Goal: Task Accomplishment & Management: Use online tool/utility

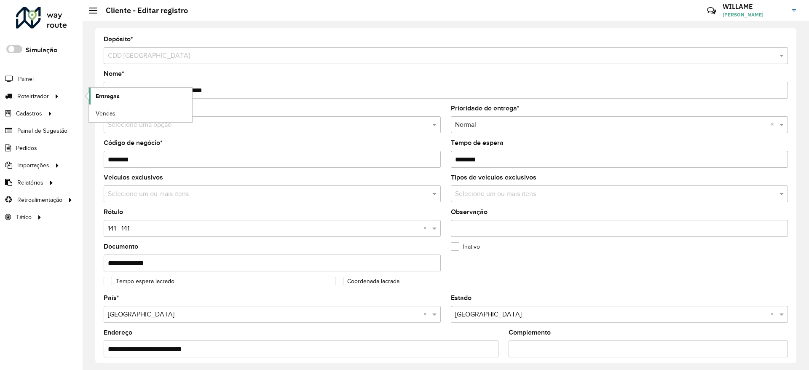
scroll to position [257, 0]
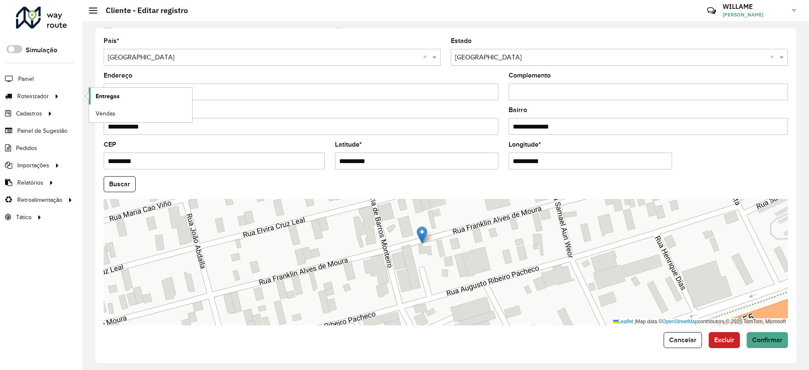
click at [130, 97] on link "Entregas" at bounding box center [140, 96] width 103 height 17
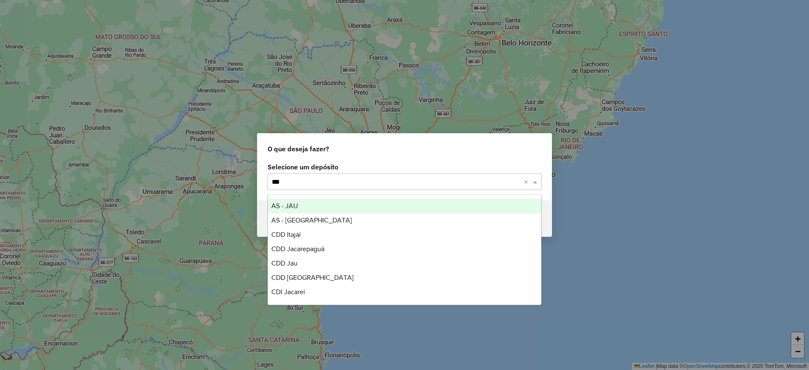
type input "****"
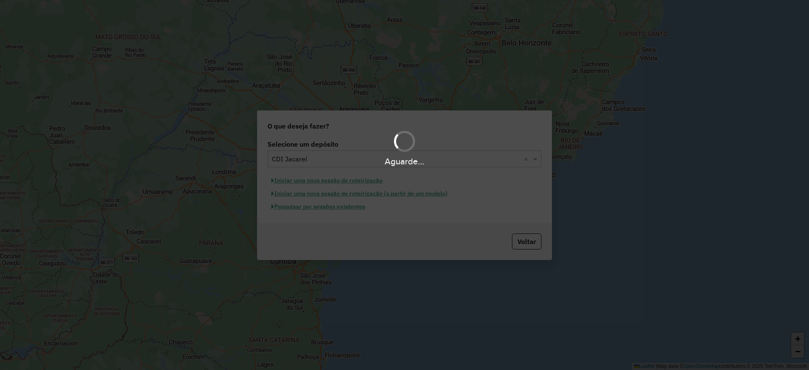
click at [329, 181] on div "Aguarde..." at bounding box center [404, 185] width 809 height 370
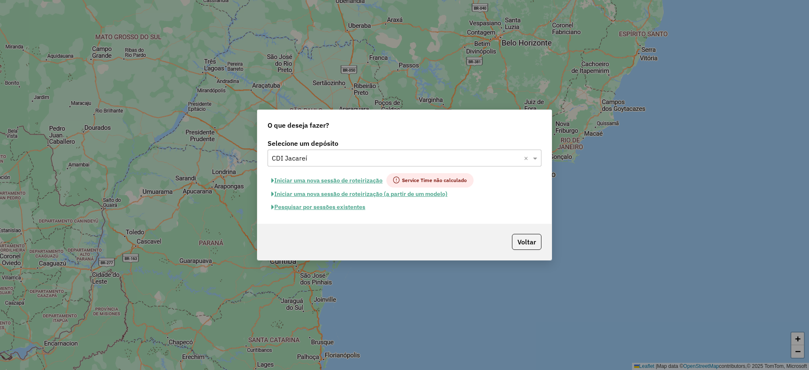
click at [329, 181] on button "Iniciar uma nova sessão de roteirização" at bounding box center [327, 180] width 119 height 14
select select "*"
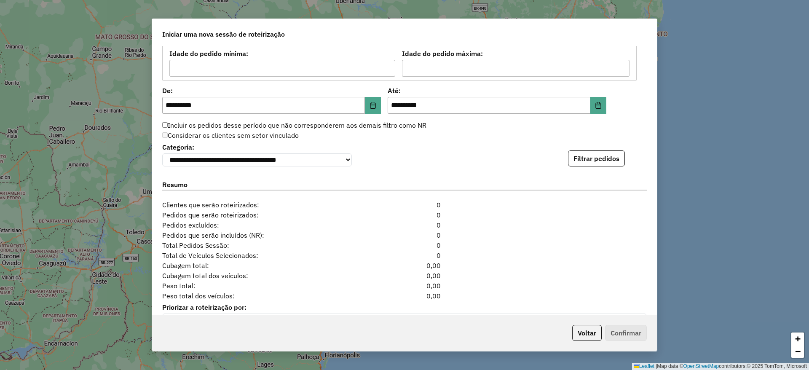
scroll to position [843, 0]
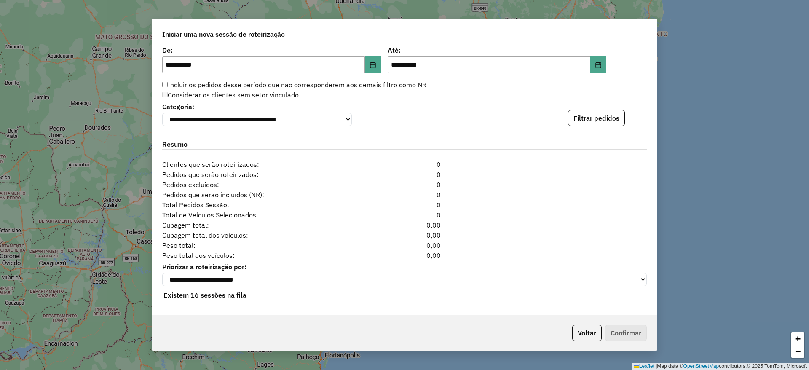
click at [596, 107] on div "**********" at bounding box center [404, 113] width 485 height 26
click at [598, 120] on button "Filtrar pedidos" at bounding box center [596, 118] width 57 height 16
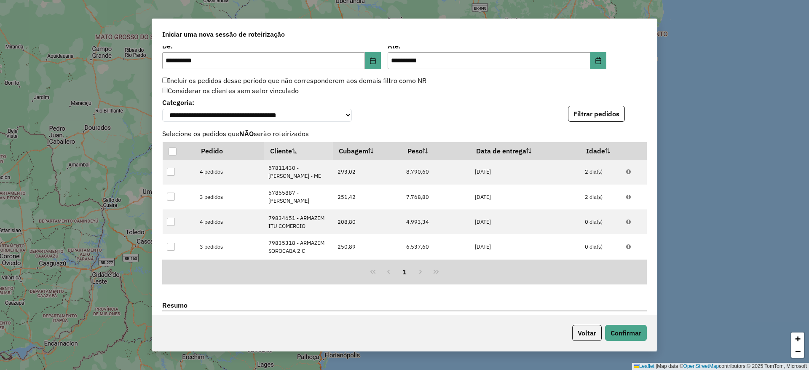
scroll to position [1027, 0]
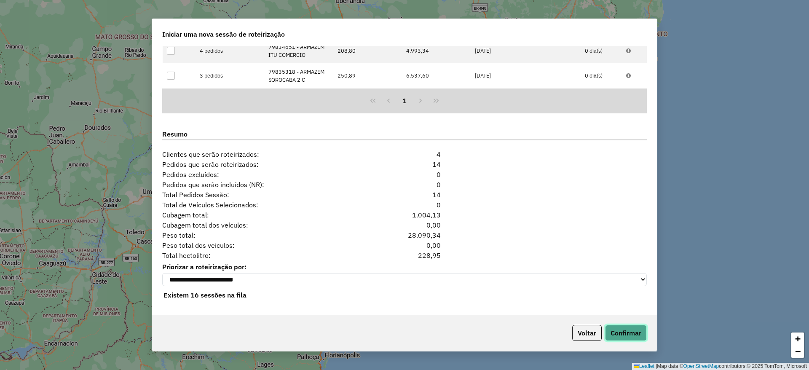
click at [634, 335] on button "Confirmar" at bounding box center [626, 333] width 42 height 16
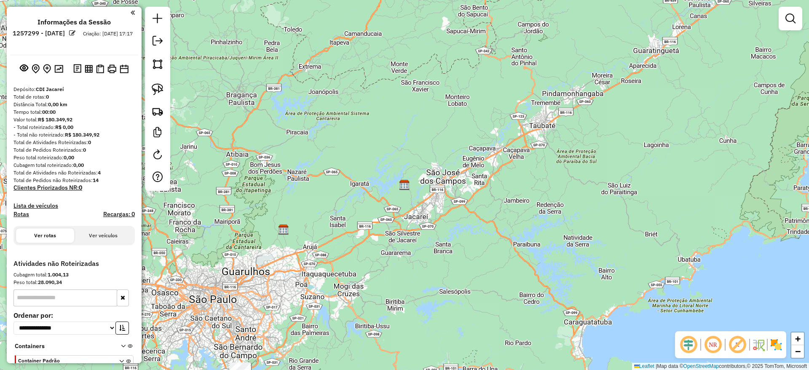
drag, startPoint x: 299, startPoint y: 237, endPoint x: 493, endPoint y: 131, distance: 220.8
click at [493, 131] on div "Janela de atendimento Grade de atendimento Capacidade Transportadoras Veículos …" at bounding box center [404, 185] width 809 height 370
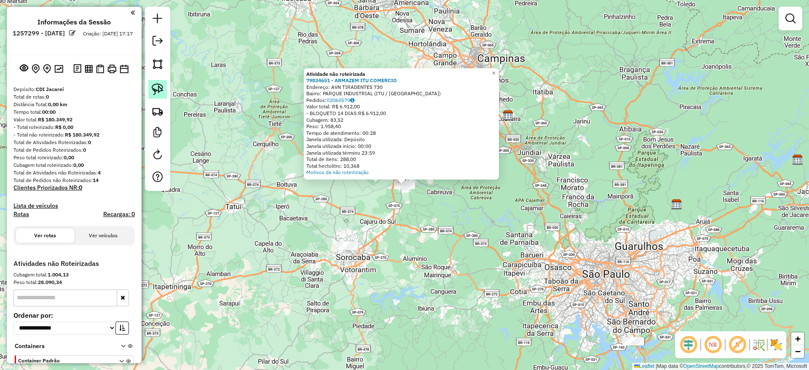
drag, startPoint x: 156, startPoint y: 89, endPoint x: 163, endPoint y: 102, distance: 15.1
click at [156, 90] on img at bounding box center [158, 89] width 12 height 12
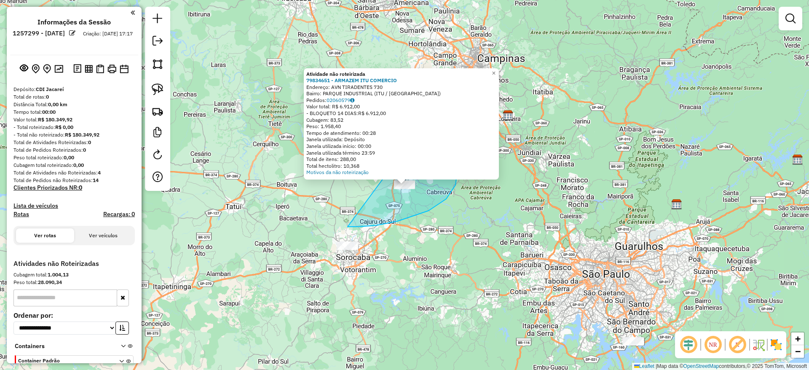
drag, startPoint x: 348, startPoint y: 227, endPoint x: 411, endPoint y: 113, distance: 129.6
click at [437, 98] on div "Atividade não roteirizada 79834651 - ARMAZEM ITU COMERCIO Endereço: AVN TIRADEN…" at bounding box center [404, 185] width 809 height 370
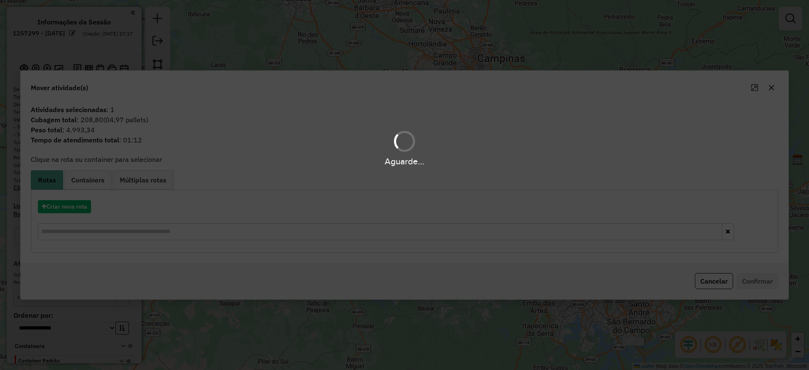
click at [66, 210] on div "Aguarde..." at bounding box center [404, 185] width 809 height 370
click at [64, 210] on div "Aguarde..." at bounding box center [404, 185] width 809 height 370
click at [64, 210] on hb-app "**********" at bounding box center [404, 185] width 809 height 370
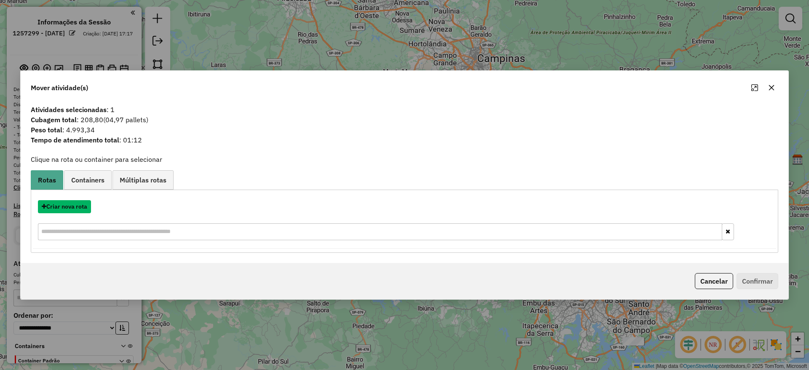
click at [64, 210] on button "Criar nova rota" at bounding box center [64, 206] width 53 height 13
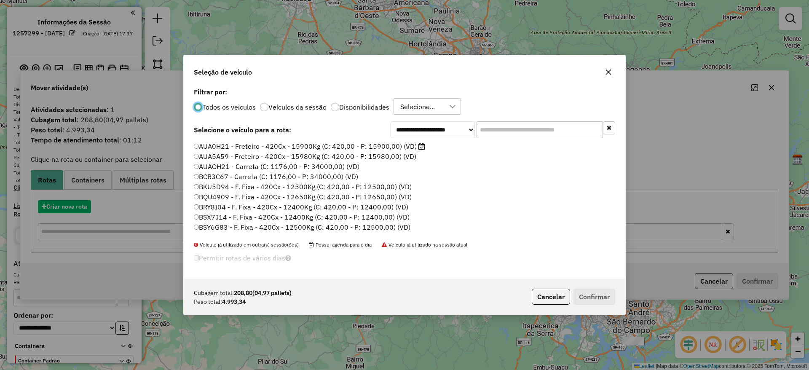
scroll to position [5, 3]
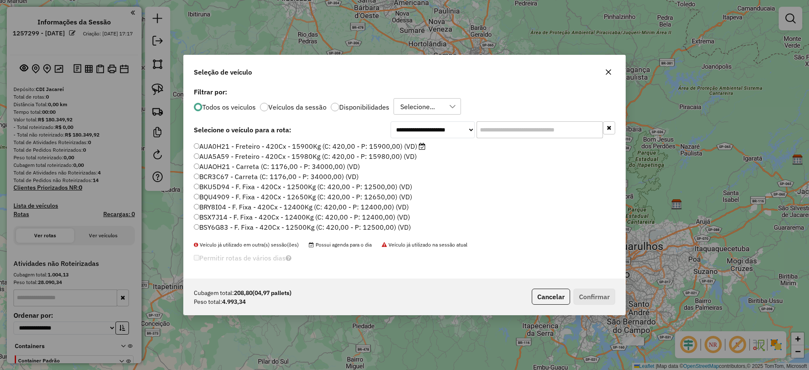
drag, startPoint x: 501, startPoint y: 132, endPoint x: 474, endPoint y: 141, distance: 28.0
click at [501, 131] on input "text" at bounding box center [540, 129] width 126 height 17
paste input "*******"
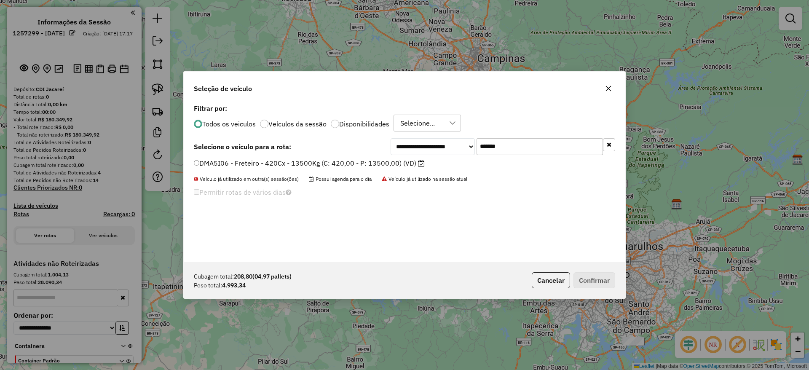
type input "*******"
click at [348, 168] on label "DMA5I06 - Freteiro - 420Cx - 13500Kg (C: 420,00 - P: 13500,00) (VD)" at bounding box center [309, 163] width 231 height 10
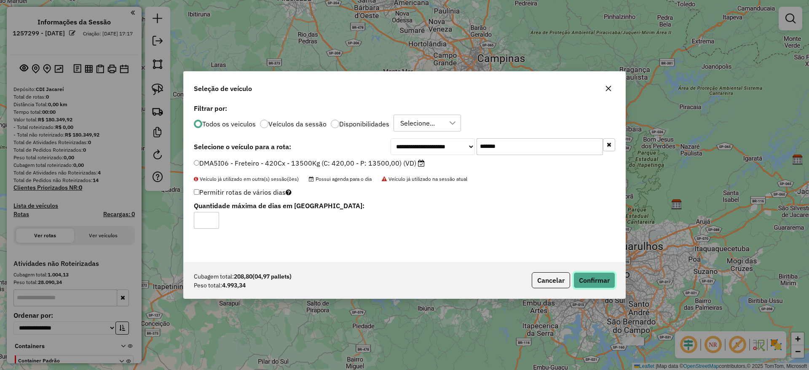
click at [601, 280] on button "Confirmar" at bounding box center [594, 280] width 42 height 16
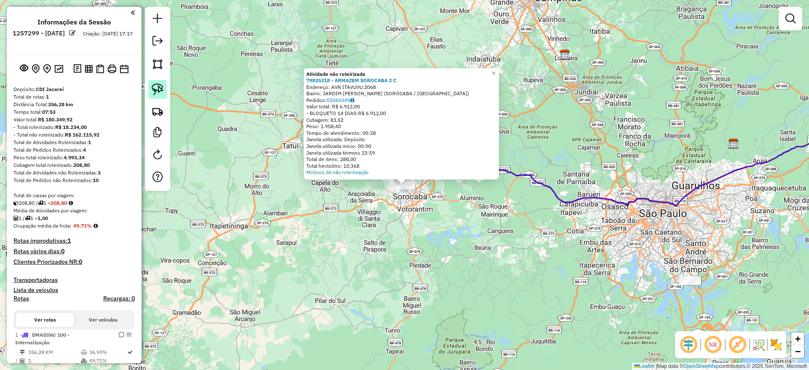
click at [158, 86] on img at bounding box center [158, 89] width 12 height 12
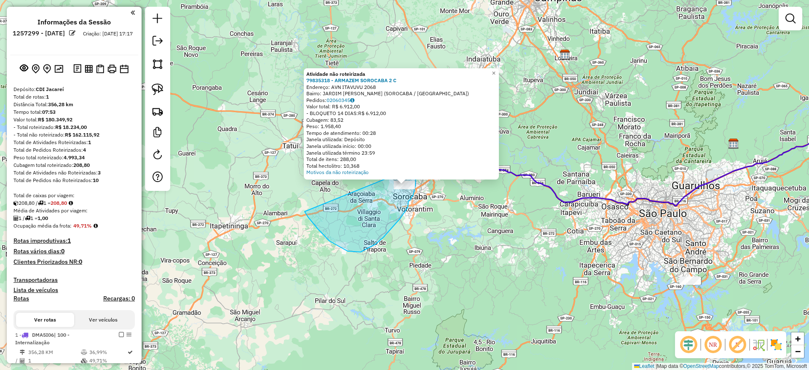
drag, startPoint x: 348, startPoint y: 251, endPoint x: 416, endPoint y: 166, distance: 109.0
click at [416, 166] on div "Atividade não roteirizada 79835318 - ARMAZEM SOROCABA 2 C Endereço: AVN ITAVUVU…" at bounding box center [404, 185] width 809 height 370
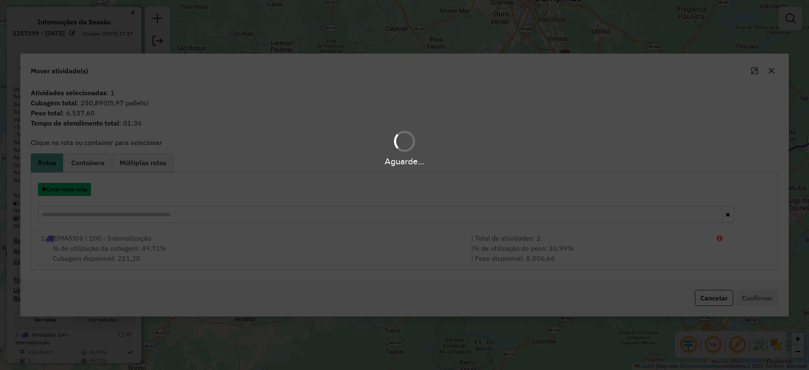
click at [71, 189] on button "Criar nova rota" at bounding box center [64, 189] width 53 height 13
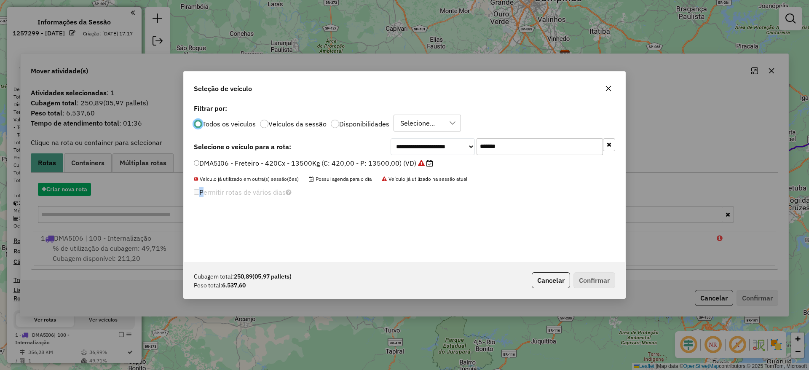
click at [71, 189] on div "**********" at bounding box center [404, 185] width 809 height 370
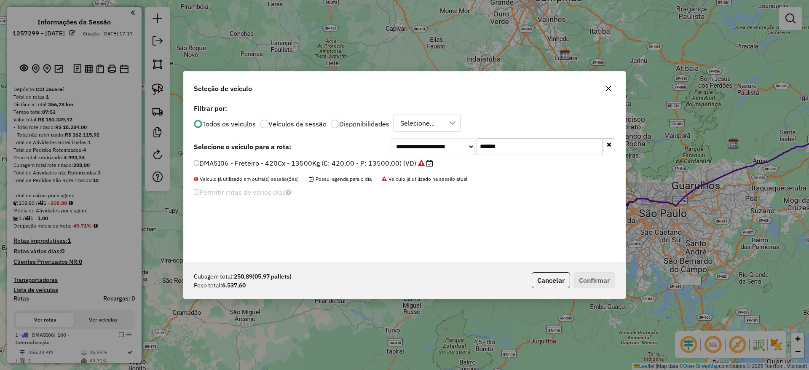
drag, startPoint x: 510, startPoint y: 147, endPoint x: 372, endPoint y: 147, distance: 138.6
click at [376, 145] on div "**********" at bounding box center [404, 146] width 421 height 17
paste input "text"
type input "*******"
drag, startPoint x: 356, startPoint y: 159, endPoint x: 413, endPoint y: 193, distance: 66.5
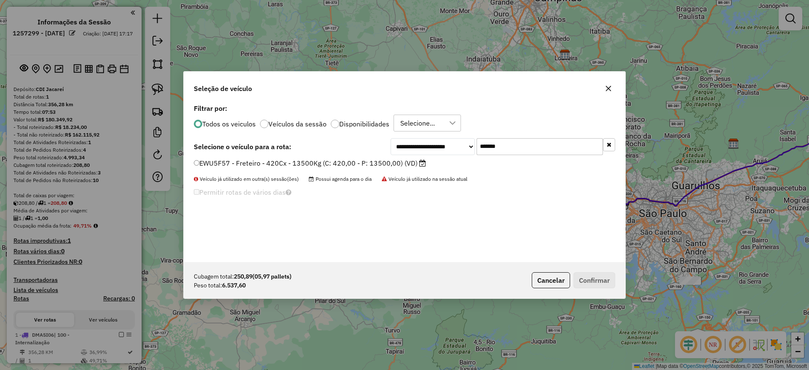
click at [356, 159] on label "EWU5F57 - Freteiro - 420Cx - 13500Kg (C: 420,00 - P: 13500,00) (VD)" at bounding box center [310, 163] width 232 height 10
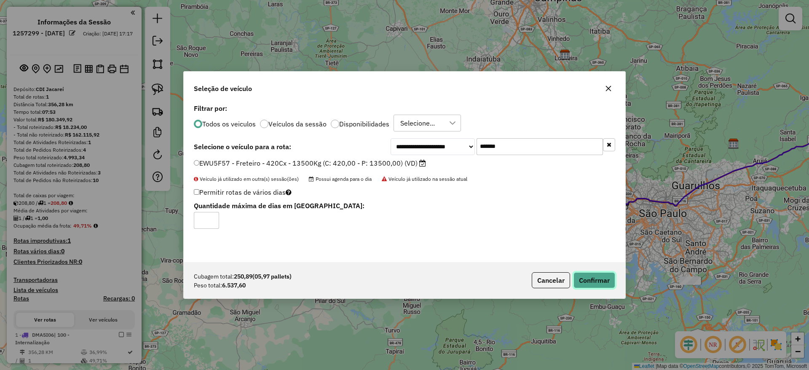
click at [581, 280] on button "Confirmar" at bounding box center [594, 280] width 42 height 16
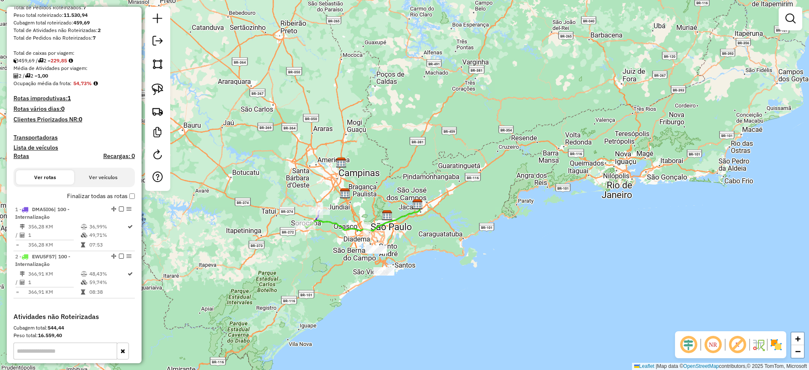
scroll to position [190, 0]
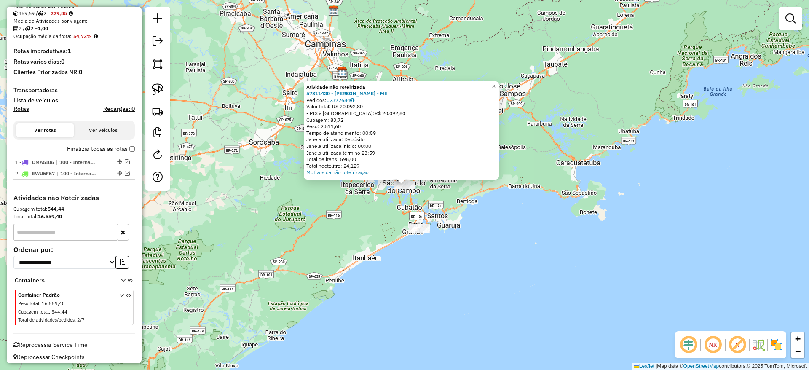
click at [148, 82] on div at bounding box center [157, 99] width 25 height 184
drag, startPoint x: 155, startPoint y: 89, endPoint x: 193, endPoint y: 125, distance: 52.2
click at [155, 89] on img at bounding box center [158, 89] width 12 height 12
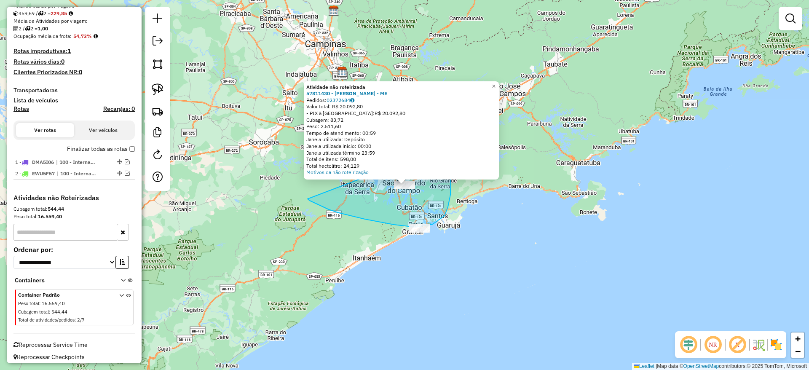
drag, startPoint x: 329, startPoint y: 209, endPoint x: 447, endPoint y: 146, distance: 134.4
click at [447, 146] on div "Atividade não roteirizada 57811430 - [PERSON_NAME] DA CUNHA TENORIO - ME Pedido…" at bounding box center [404, 185] width 809 height 370
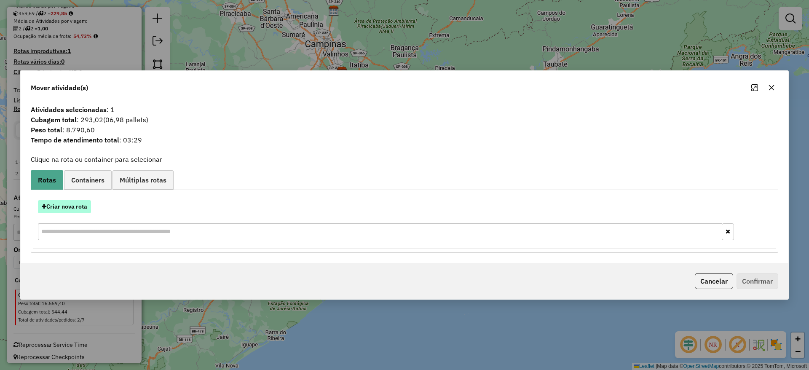
click at [52, 202] on button "Criar nova rota" at bounding box center [64, 206] width 53 height 13
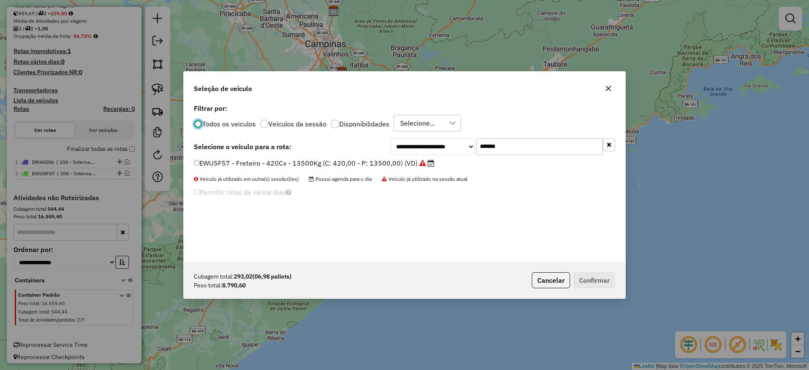
scroll to position [5, 3]
drag, startPoint x: 472, startPoint y: 143, endPoint x: 357, endPoint y: 157, distance: 116.3
click at [398, 142] on div "**********" at bounding box center [503, 146] width 225 height 17
paste input "text"
type input "*******"
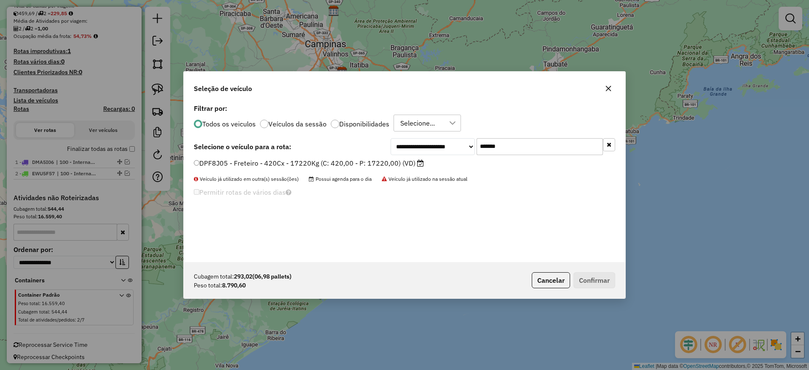
drag, startPoint x: 354, startPoint y: 158, endPoint x: 390, endPoint y: 170, distance: 37.2
click at [354, 158] on label "DPF8J05 - Freteiro - 420Cx - 17220Kg (C: 420,00 - P: 17220,00) (VD)" at bounding box center [309, 163] width 230 height 10
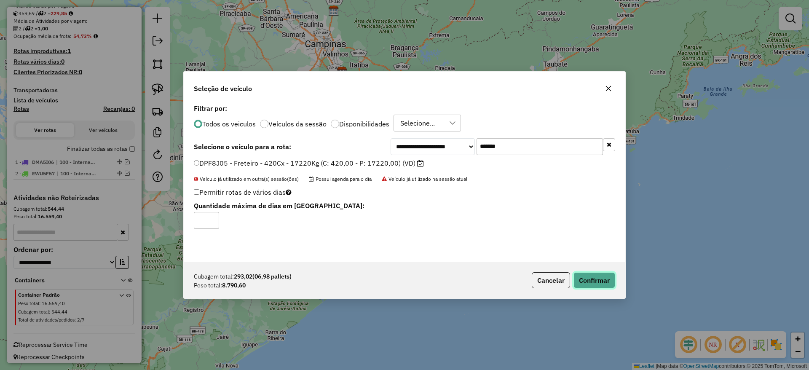
click at [612, 276] on button "Confirmar" at bounding box center [594, 280] width 42 height 16
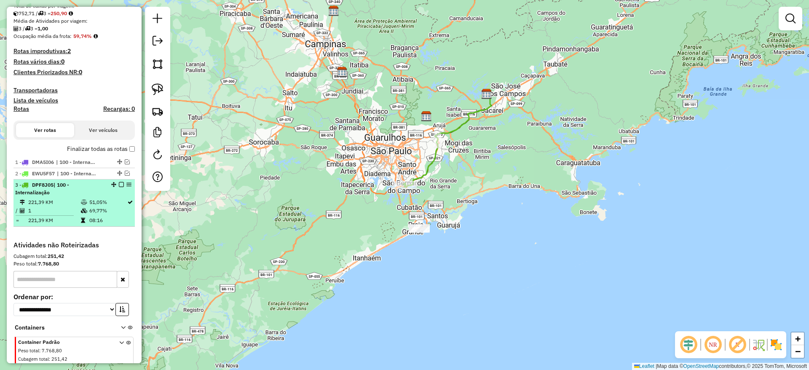
click at [120, 185] on em at bounding box center [121, 184] width 5 height 5
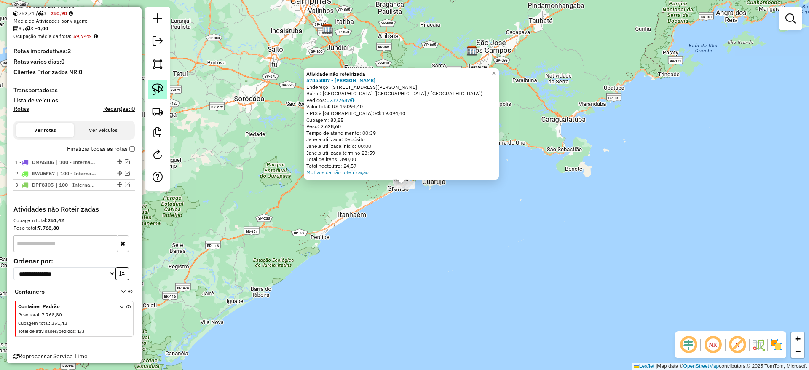
drag, startPoint x: 154, startPoint y: 80, endPoint x: 214, endPoint y: 150, distance: 92.6
click at [154, 80] on link at bounding box center [157, 89] width 19 height 19
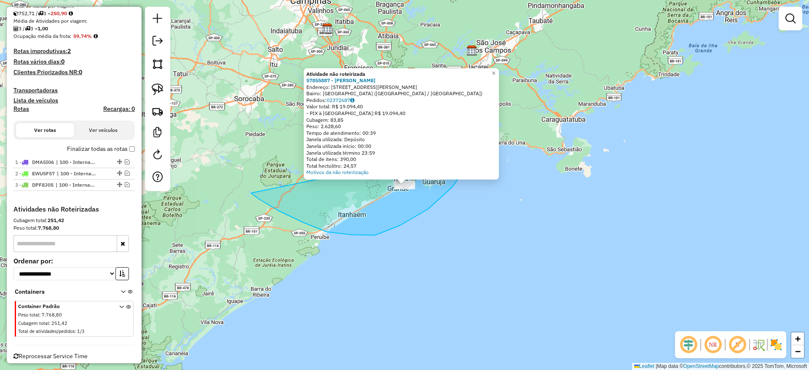
drag, startPoint x: 303, startPoint y: 222, endPoint x: 450, endPoint y: 142, distance: 167.8
click at [450, 142] on div "Atividade não roteirizada 57855887 - [PERSON_NAME]: [STREET_ADDRESS][PERSON_NAM…" at bounding box center [404, 185] width 809 height 370
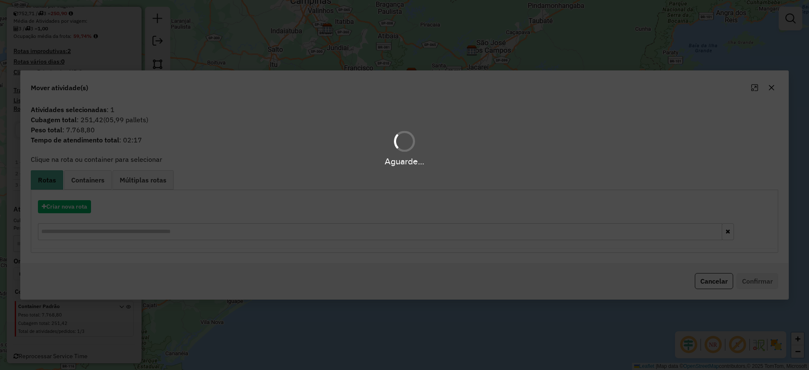
click at [75, 208] on div "Aguarde..." at bounding box center [404, 185] width 809 height 370
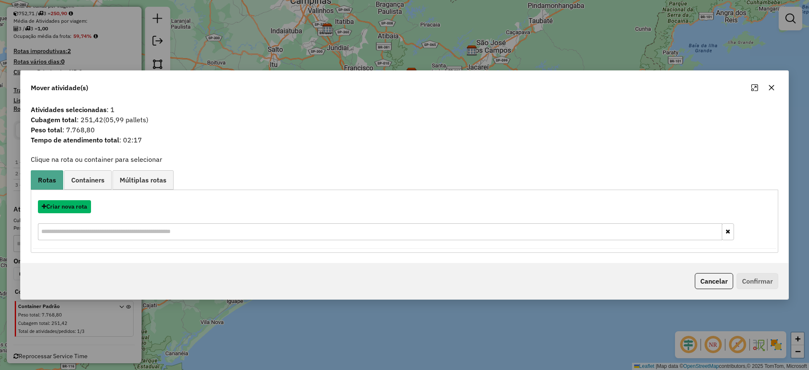
click at [75, 208] on button "Criar nova rota" at bounding box center [64, 206] width 53 height 13
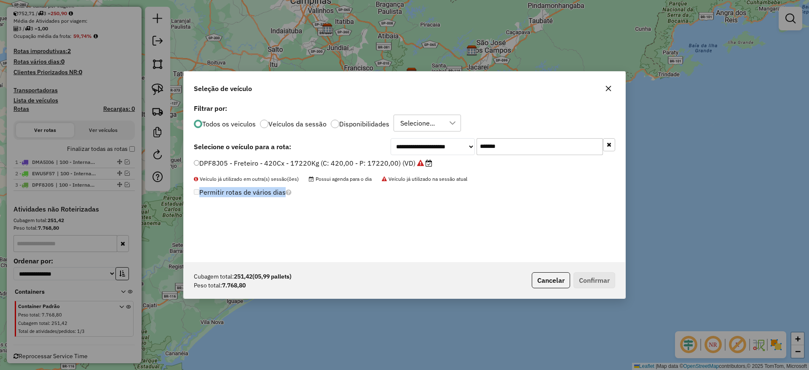
click at [75, 208] on div "**********" at bounding box center [404, 185] width 809 height 370
drag, startPoint x: 421, startPoint y: 148, endPoint x: 359, endPoint y: 148, distance: 61.9
click at [378, 145] on div "**********" at bounding box center [405, 182] width 442 height 160
drag, startPoint x: 533, startPoint y: 149, endPoint x: 289, endPoint y: 144, distance: 244.0
click at [303, 137] on div "**********" at bounding box center [405, 182] width 442 height 160
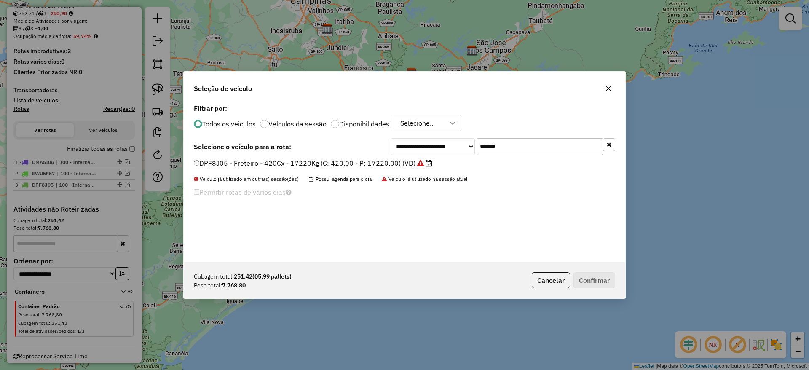
paste input "text"
type input "*******"
click at [292, 163] on label "FOI1789 - Freteiro - 420Cx - 13360Kg (C: 420,00 - P: 13360,00) (VD)" at bounding box center [308, 163] width 229 height 10
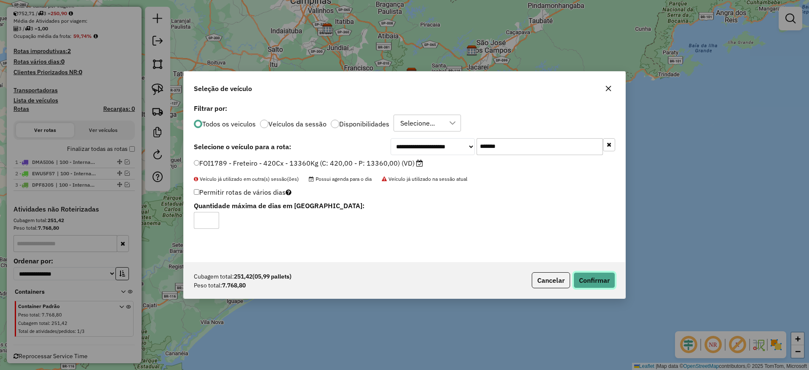
click at [610, 280] on button "Confirmar" at bounding box center [594, 280] width 42 height 16
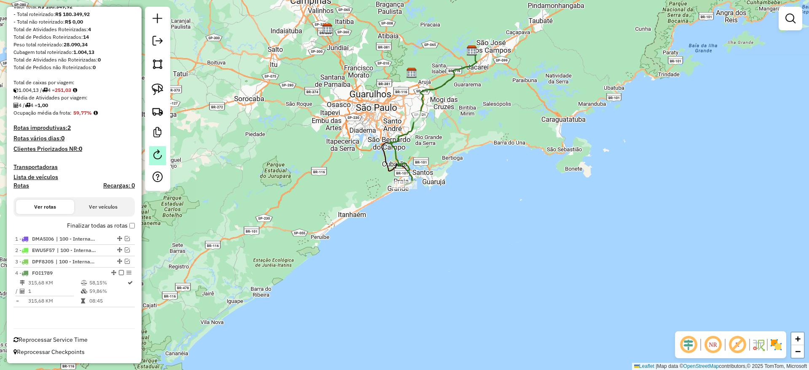
scroll to position [113, 0]
click at [120, 272] on em at bounding box center [121, 272] width 5 height 5
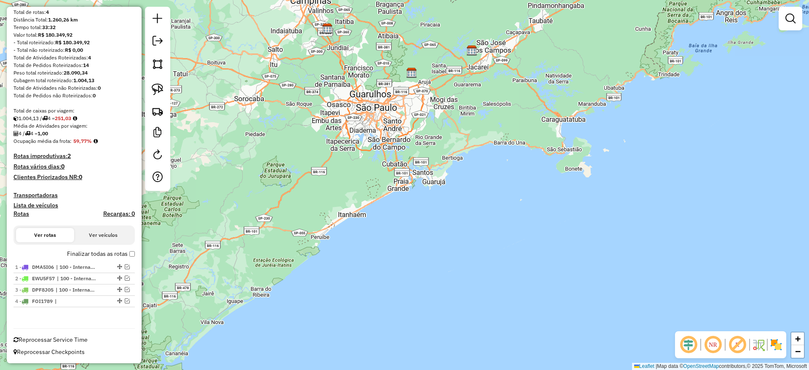
click at [158, 48] on link at bounding box center [157, 41] width 17 height 19
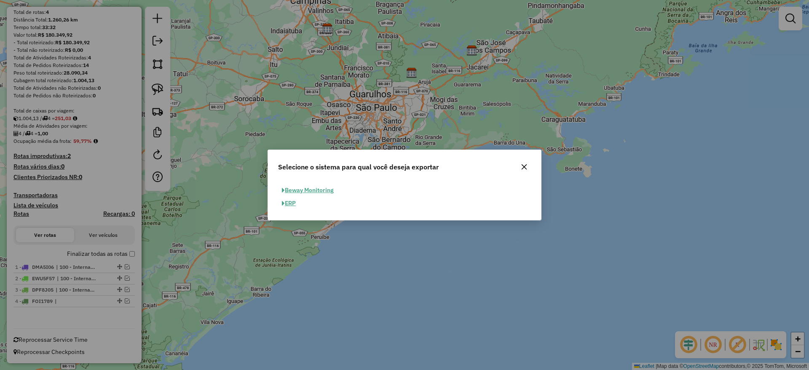
click at [290, 207] on button "ERP" at bounding box center [288, 203] width 21 height 13
select select "**"
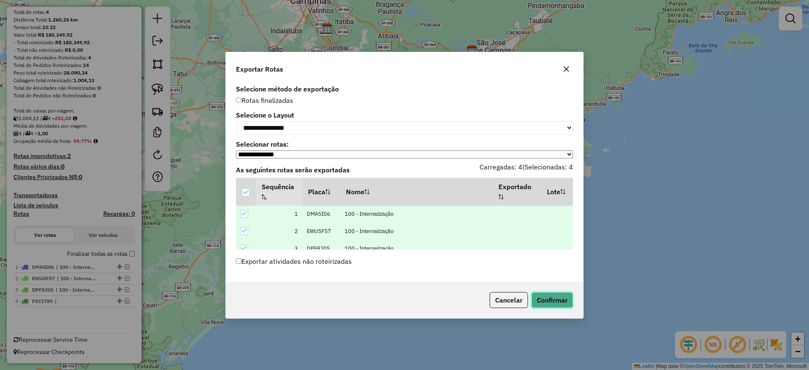
click at [551, 295] on button "Confirmar" at bounding box center [552, 300] width 42 height 16
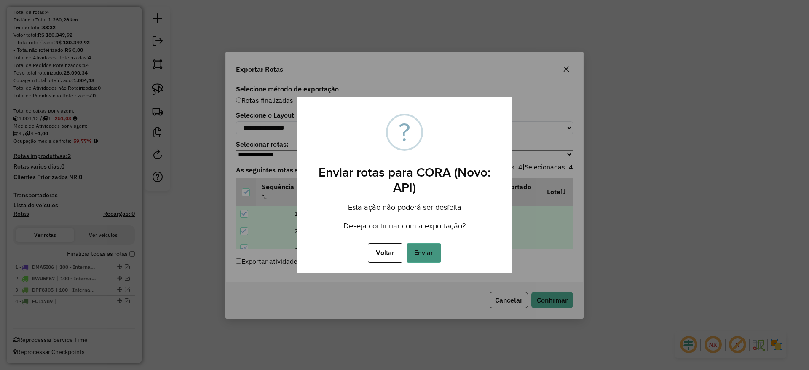
click at [434, 253] on button "Enviar" at bounding box center [424, 252] width 35 height 19
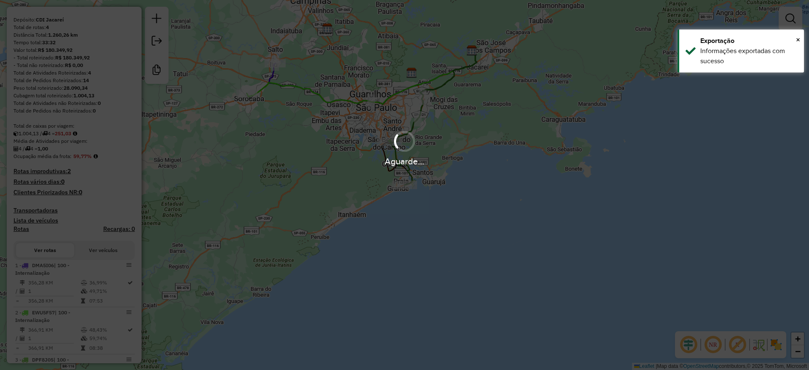
scroll to position [185, 0]
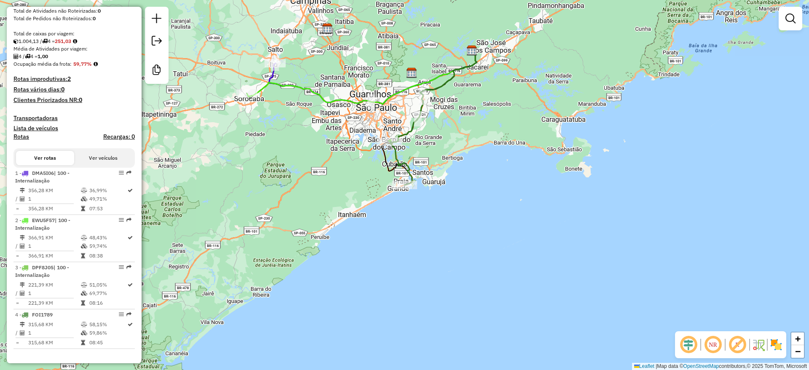
click at [439, 299] on div "Janela de atendimento Grade de atendimento Capacidade Transportadoras Veículos …" at bounding box center [404, 185] width 809 height 370
click at [496, 260] on div "Janela de atendimento Grade de atendimento Capacidade Transportadoras Veículos …" at bounding box center [404, 185] width 809 height 370
click at [149, 17] on link at bounding box center [156, 19] width 17 height 19
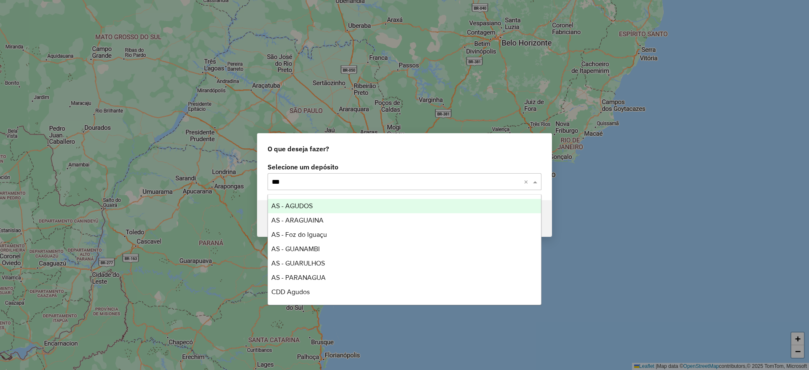
type input "****"
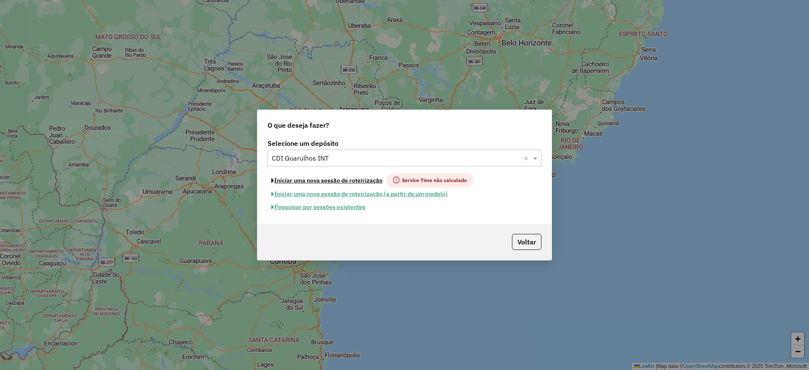
click at [349, 179] on button "Iniciar uma nova sessão de roteirização" at bounding box center [327, 180] width 119 height 14
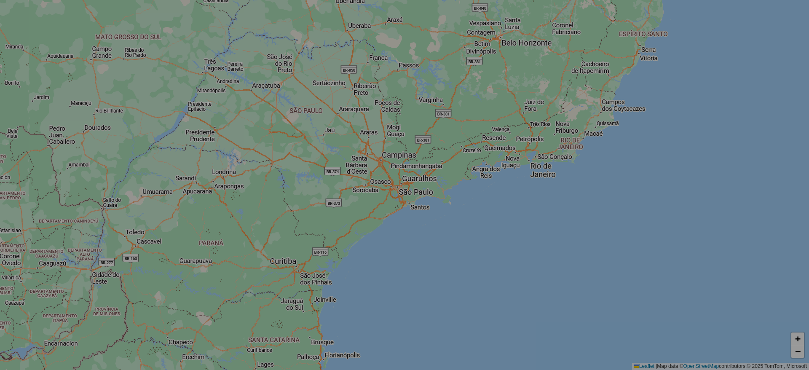
select select "*"
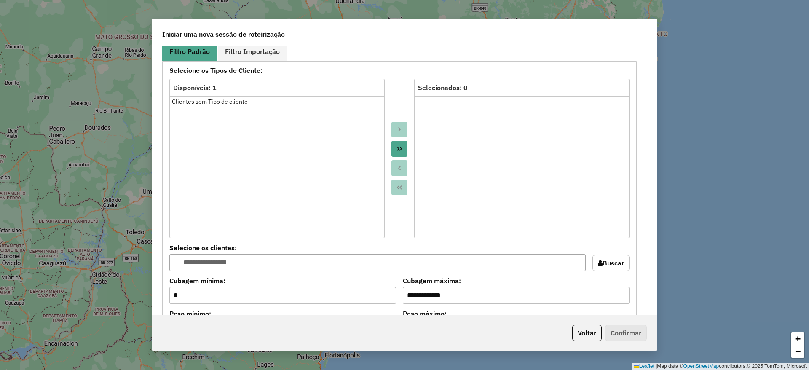
scroll to position [843, 0]
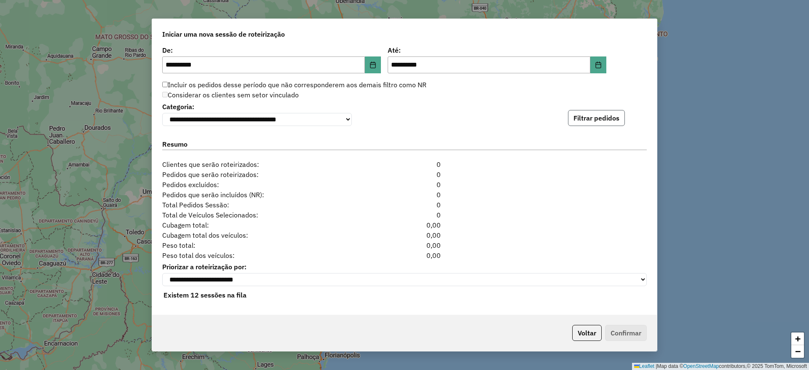
click at [573, 121] on button "Filtrar pedidos" at bounding box center [596, 118] width 57 height 16
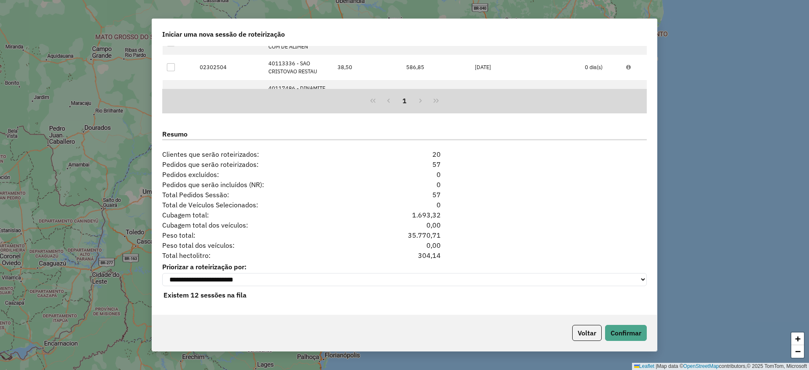
scroll to position [1027, 0]
click at [621, 342] on div "Voltar Confirmar" at bounding box center [404, 333] width 505 height 36
click at [626, 327] on button "Confirmar" at bounding box center [626, 333] width 42 height 16
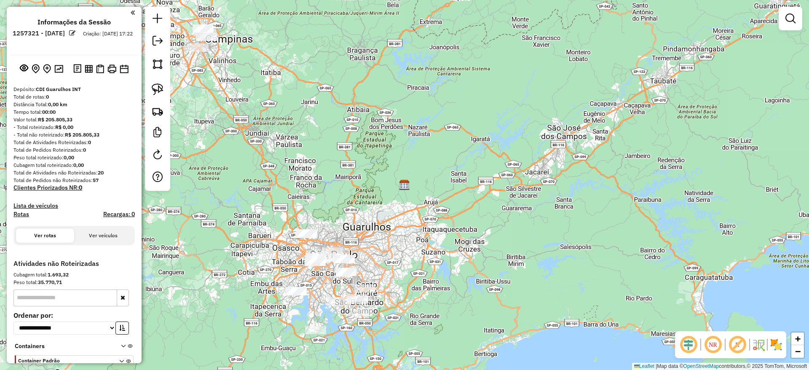
click at [292, 146] on div "Janela de atendimento Grade de atendimento Capacidade Transportadoras Veículos …" at bounding box center [404, 185] width 809 height 370
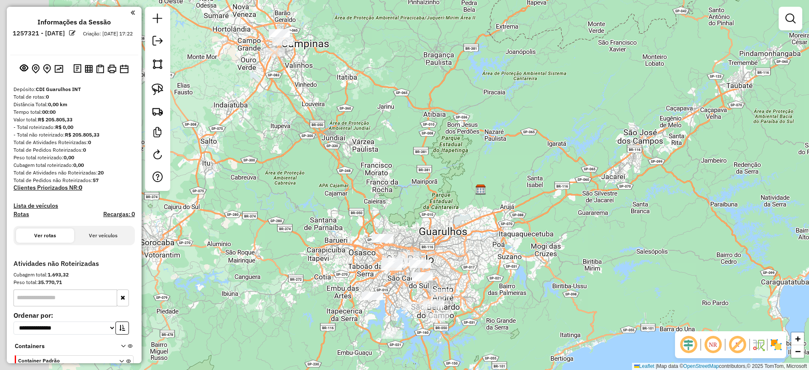
drag, startPoint x: 304, startPoint y: 208, endPoint x: 364, endPoint y: 205, distance: 59.9
click at [364, 205] on div "Janela de atendimento Grade de atendimento Capacidade Transportadoras Veículos …" at bounding box center [404, 185] width 809 height 370
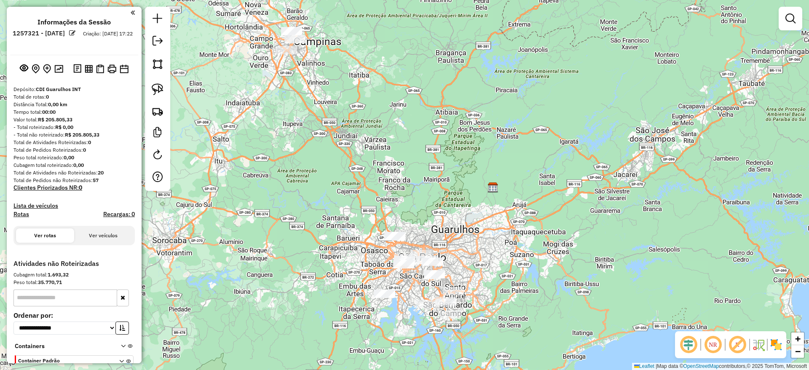
drag, startPoint x: 307, startPoint y: 219, endPoint x: 272, endPoint y: 181, distance: 51.9
click at [307, 219] on div "Janela de atendimento Grade de atendimento Capacidade Transportadoras Veículos …" at bounding box center [404, 185] width 809 height 370
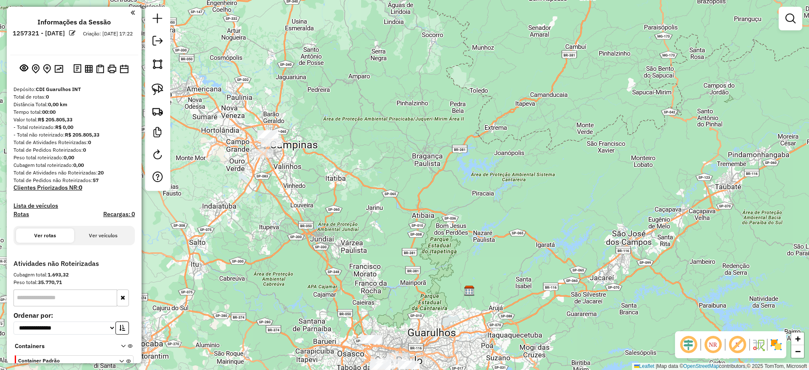
click at [151, 92] on link at bounding box center [157, 89] width 19 height 19
drag, startPoint x: 230, startPoint y: 121, endPoint x: 338, endPoint y: 159, distance: 113.9
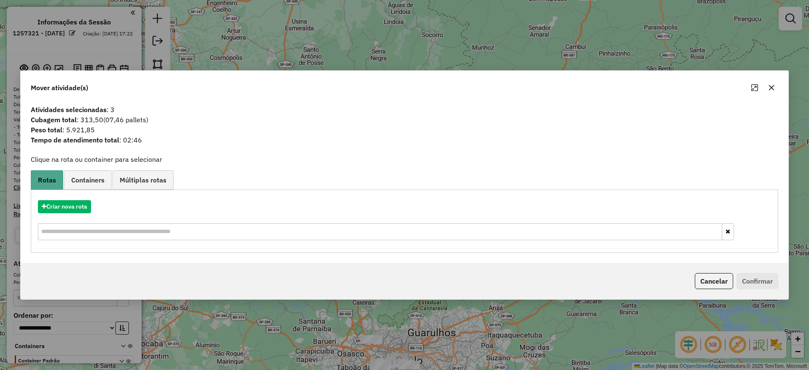
click at [768, 87] on button "button" at bounding box center [771, 87] width 13 height 13
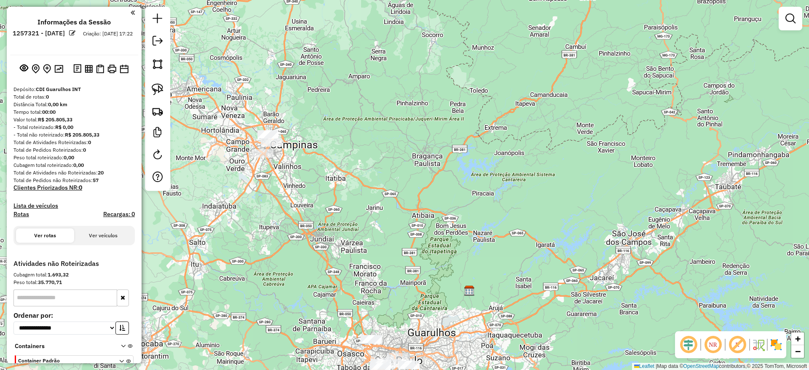
drag, startPoint x: 417, startPoint y: 247, endPoint x: 417, endPoint y: 243, distance: 4.2
click at [417, 243] on div "Janela de atendimento Grade de atendimento Capacidade Transportadoras Veículos …" at bounding box center [404, 185] width 809 height 370
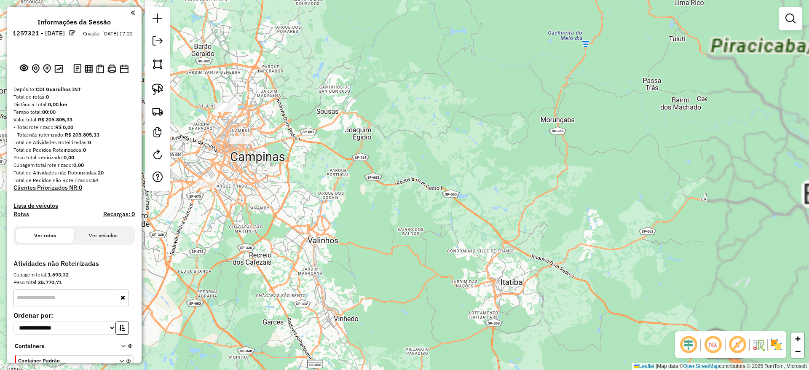
drag, startPoint x: 159, startPoint y: 79, endPoint x: 211, endPoint y: 99, distance: 55.7
click at [159, 80] on div at bounding box center [157, 99] width 25 height 184
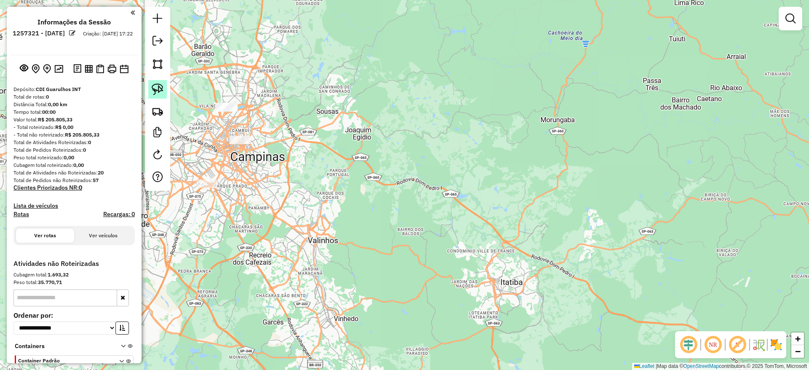
drag, startPoint x: 163, startPoint y: 87, endPoint x: 208, endPoint y: 86, distance: 45.5
click at [163, 88] on img at bounding box center [158, 89] width 12 height 12
drag, startPoint x: 208, startPoint y: 83, endPoint x: 259, endPoint y: 83, distance: 50.6
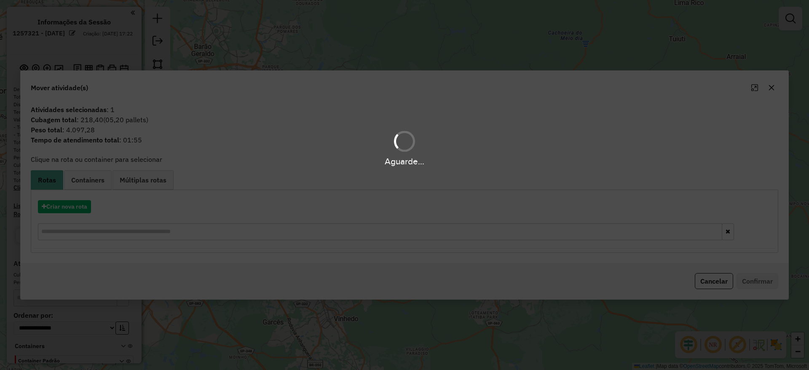
click at [81, 203] on div "Aguarde..." at bounding box center [404, 185] width 809 height 370
click at [80, 204] on div "Aguarde..." at bounding box center [404, 185] width 809 height 370
click at [80, 204] on button "Criar nova rota" at bounding box center [64, 206] width 53 height 13
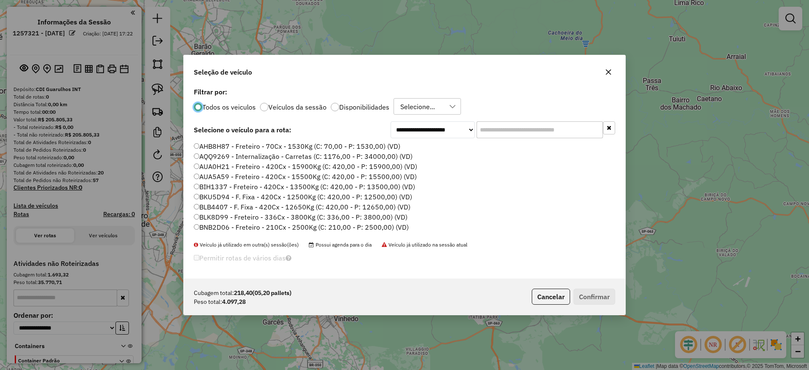
scroll to position [5, 3]
click at [493, 131] on input "text" at bounding box center [540, 129] width 126 height 17
paste input "*******"
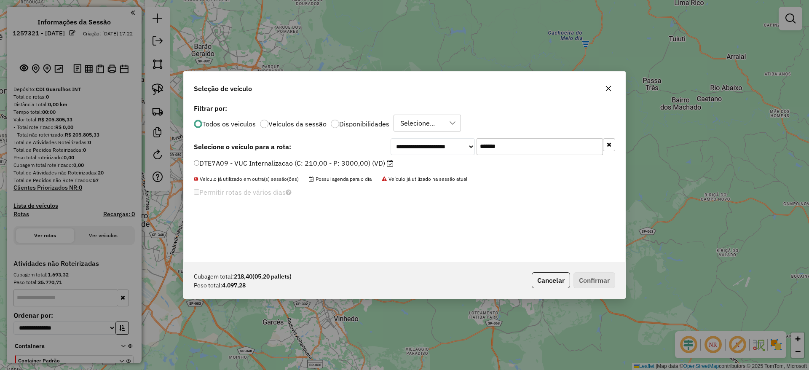
type input "*******"
click at [299, 168] on li "DTE7A09 - VUC Internalizacao (C: 210,00 - P: 3000,00) (VD)" at bounding box center [404, 163] width 421 height 10
click at [354, 157] on div "**********" at bounding box center [405, 182] width 442 height 160
drag, startPoint x: 355, startPoint y: 158, endPoint x: 412, endPoint y: 197, distance: 68.8
click at [355, 158] on label "DTE7A09 - VUC Internalizacao (C: 210,00 - P: 3000,00) (VD)" at bounding box center [294, 163] width 200 height 10
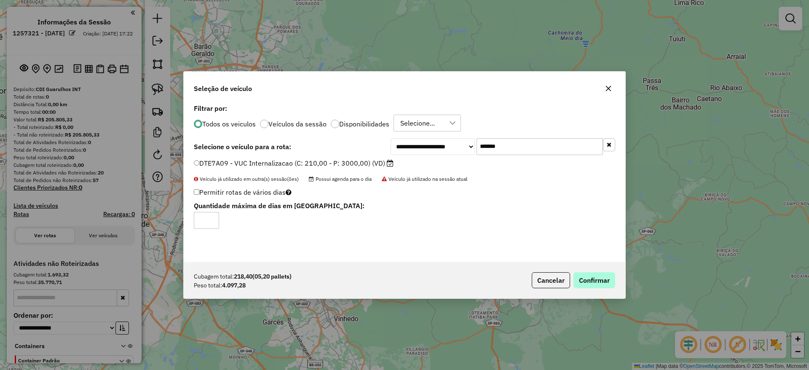
drag, startPoint x: 583, startPoint y: 269, endPoint x: 589, endPoint y: 276, distance: 8.6
click at [583, 270] on div "Cubagem total: 218,40 (05,20 pallets) Peso total: 4.097,28 Cancelar Confirmar" at bounding box center [405, 280] width 442 height 36
click at [587, 275] on button "Confirmar" at bounding box center [594, 280] width 42 height 16
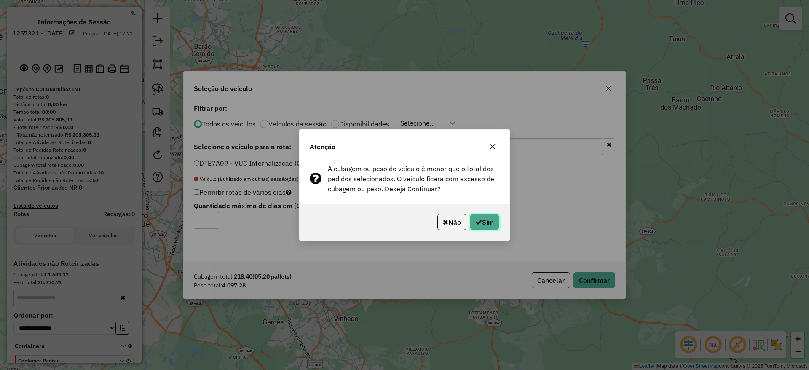
drag, startPoint x: 483, startPoint y: 215, endPoint x: 475, endPoint y: 222, distance: 10.2
click at [483, 215] on button "Sim" at bounding box center [484, 222] width 29 height 16
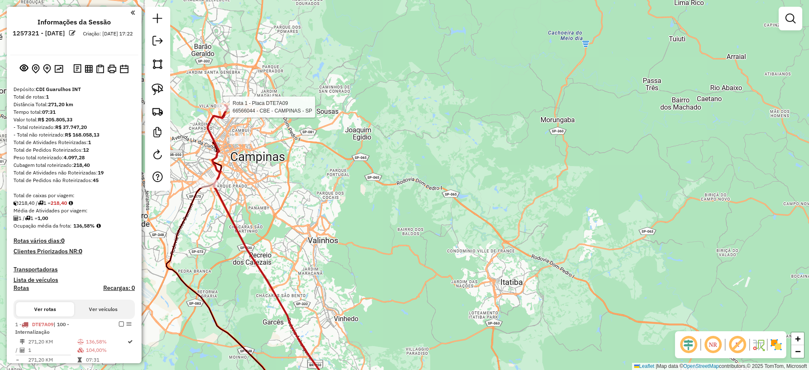
select select "**********"
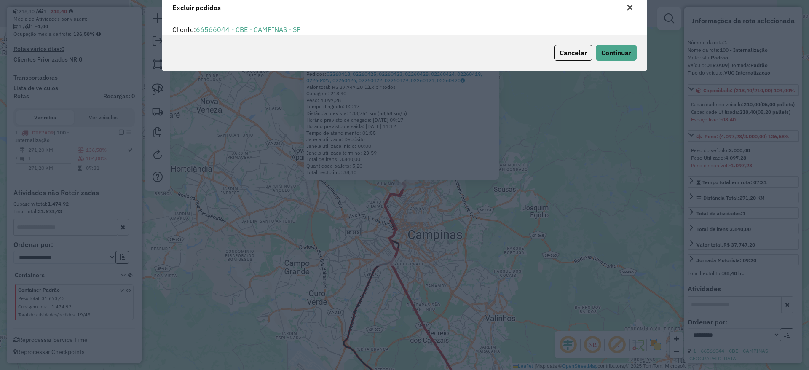
scroll to position [29, 0]
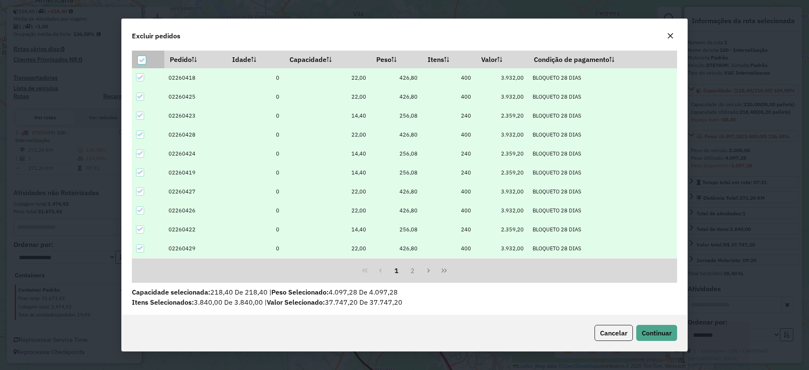
click at [141, 62] on icon at bounding box center [142, 60] width 6 height 6
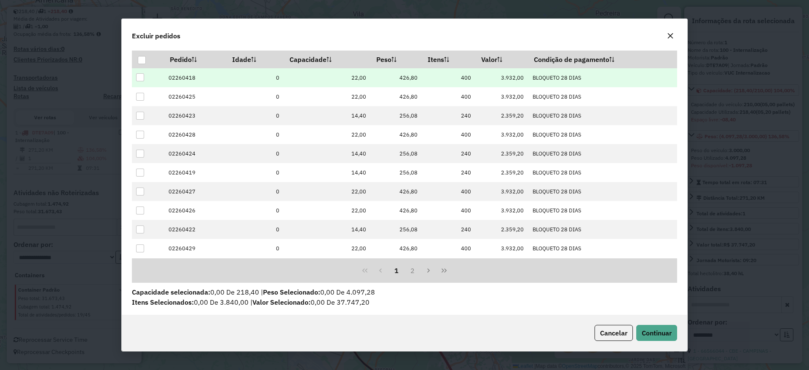
click at [142, 76] on div at bounding box center [140, 77] width 8 height 8
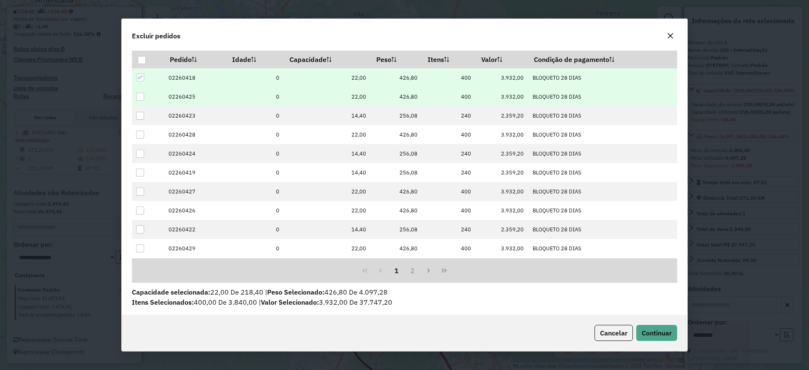
drag, startPoint x: 139, startPoint y: 101, endPoint x: 129, endPoint y: 128, distance: 29.5
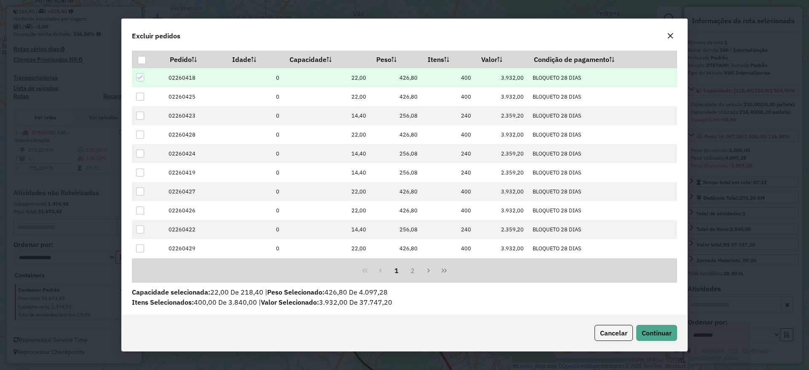
click at [138, 103] on td at bounding box center [148, 96] width 32 height 19
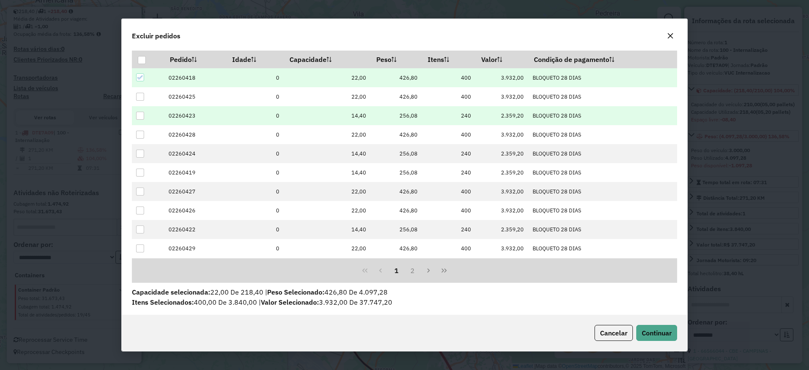
click at [146, 110] on td at bounding box center [148, 115] width 32 height 19
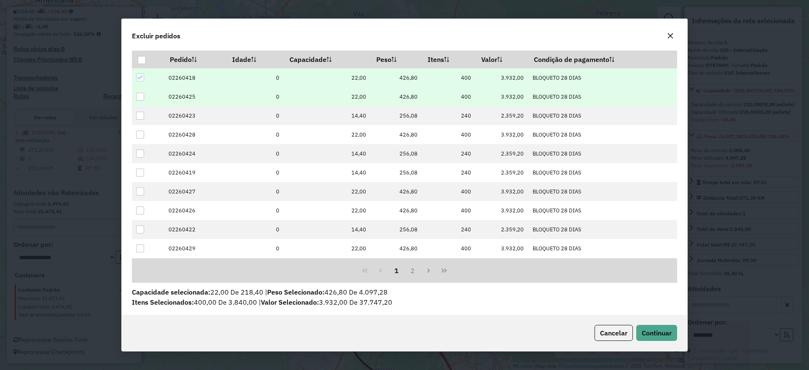
click at [143, 99] on div at bounding box center [140, 97] width 8 height 8
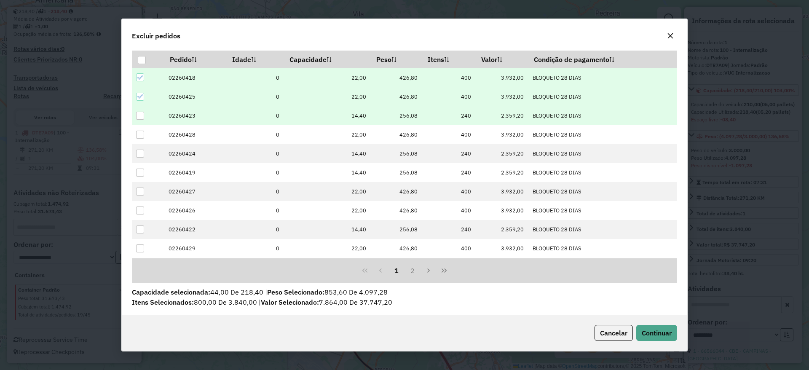
click at [139, 115] on div at bounding box center [140, 116] width 8 height 8
click at [665, 337] on button "Continuar" at bounding box center [656, 333] width 41 height 16
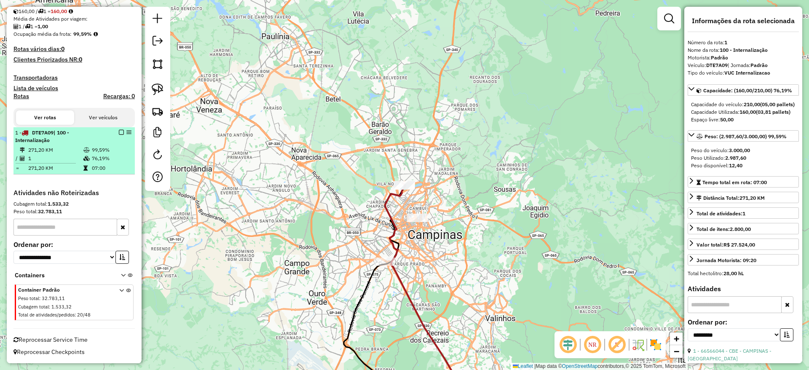
click at [119, 134] on em at bounding box center [121, 132] width 5 height 5
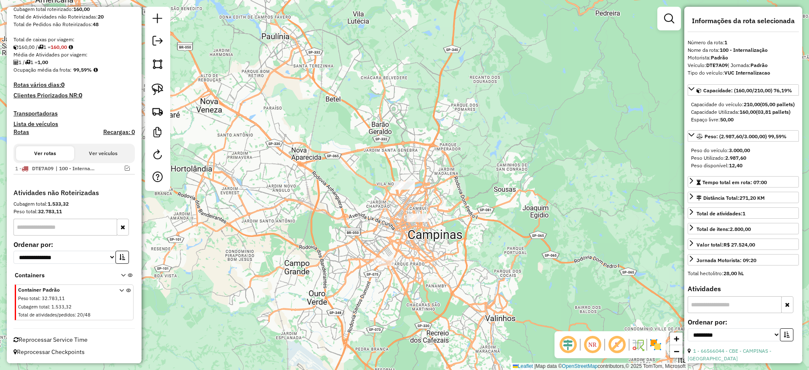
scroll to position [156, 0]
drag, startPoint x: 161, startPoint y: 85, endPoint x: 281, endPoint y: 125, distance: 125.8
click at [161, 84] on img at bounding box center [158, 89] width 12 height 12
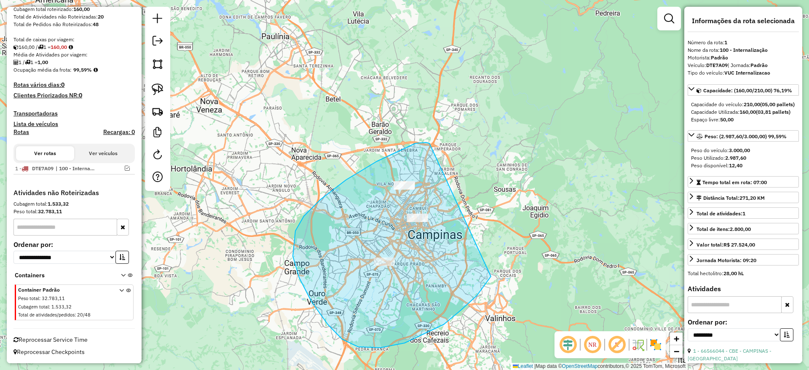
drag, startPoint x: 346, startPoint y: 180, endPoint x: 498, endPoint y: 244, distance: 165.4
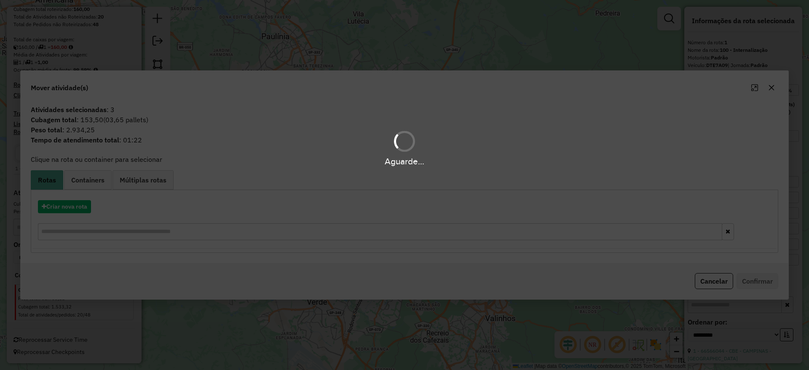
click at [81, 206] on hb-app "Aguarde... Pop-up bloqueado! Seu navegador bloqueou automáticamente a abertura …" at bounding box center [404, 185] width 809 height 370
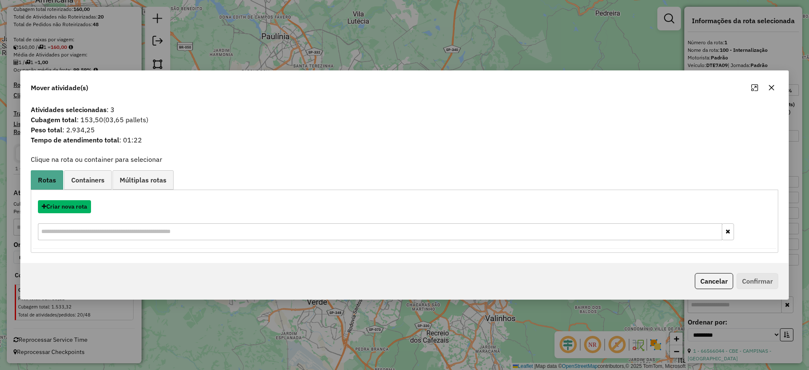
click at [81, 207] on button "Criar nova rota" at bounding box center [64, 206] width 53 height 13
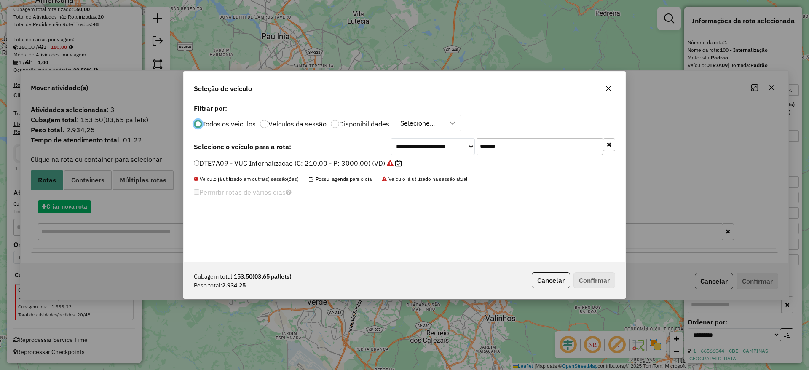
scroll to position [5, 3]
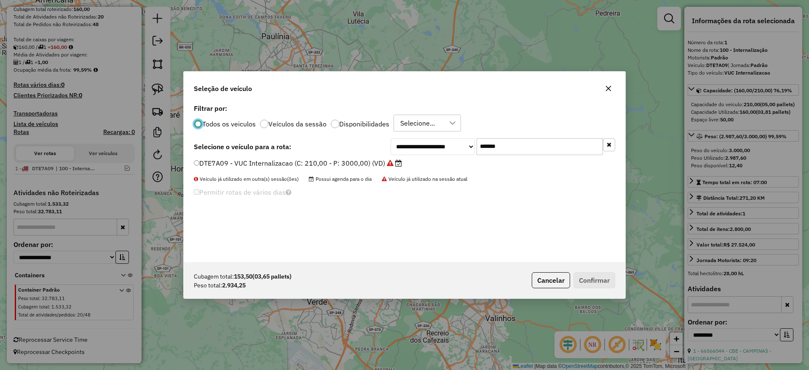
drag, startPoint x: 528, startPoint y: 147, endPoint x: 381, endPoint y: 145, distance: 146.6
click at [383, 145] on div "**********" at bounding box center [404, 146] width 421 height 17
paste input "text"
type input "*******"
click at [354, 161] on label "FBO1B74 - VUC Internalizacao (C: 210,00 - P: 3000,00) (VD)" at bounding box center [294, 163] width 200 height 10
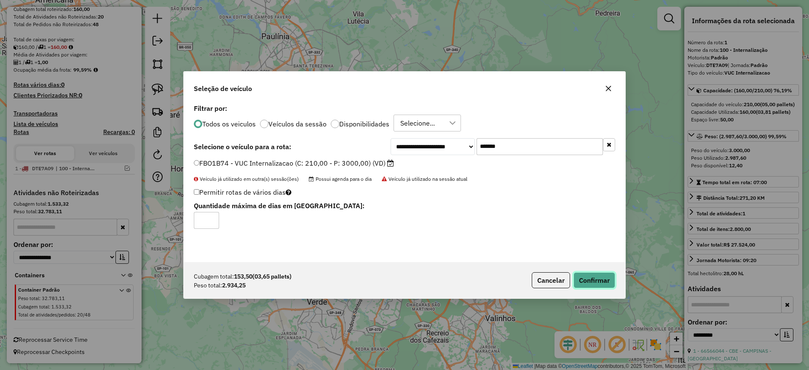
click at [589, 275] on button "Confirmar" at bounding box center [594, 280] width 42 height 16
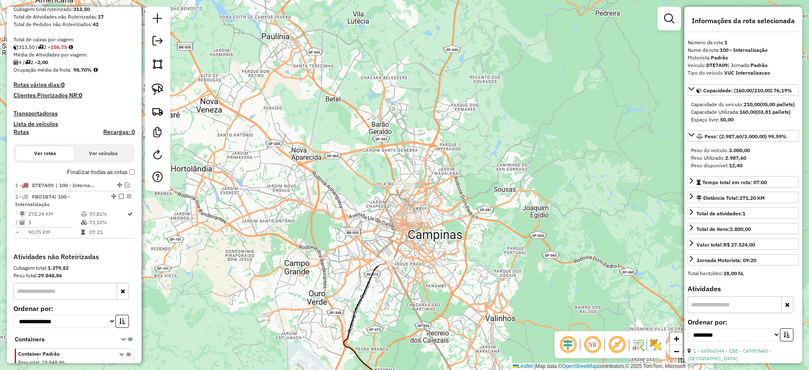
scroll to position [220, 0]
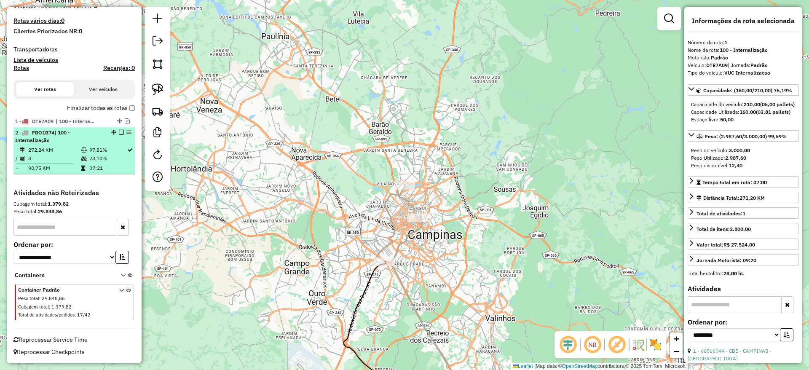
click at [120, 131] on em at bounding box center [121, 132] width 5 height 5
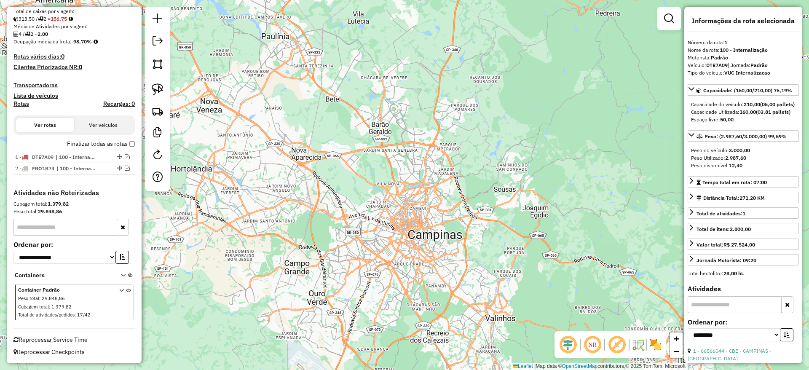
scroll to position [184, 0]
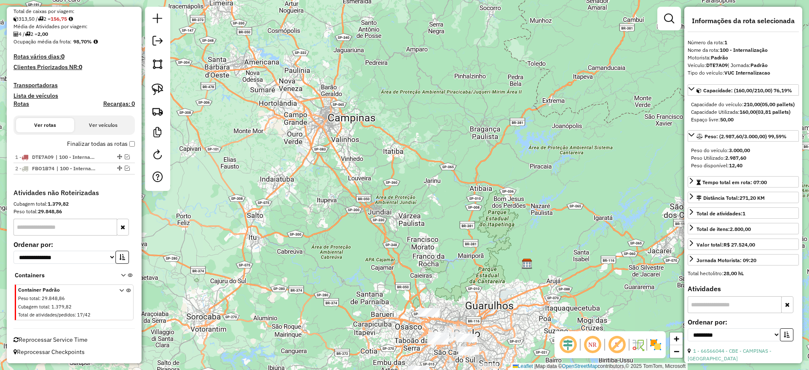
drag, startPoint x: 432, startPoint y: 260, endPoint x: 358, endPoint y: 105, distance: 171.9
click at [358, 105] on div "Janela de atendimento Grade de atendimento Capacidade Transportadoras Veículos …" at bounding box center [404, 185] width 809 height 370
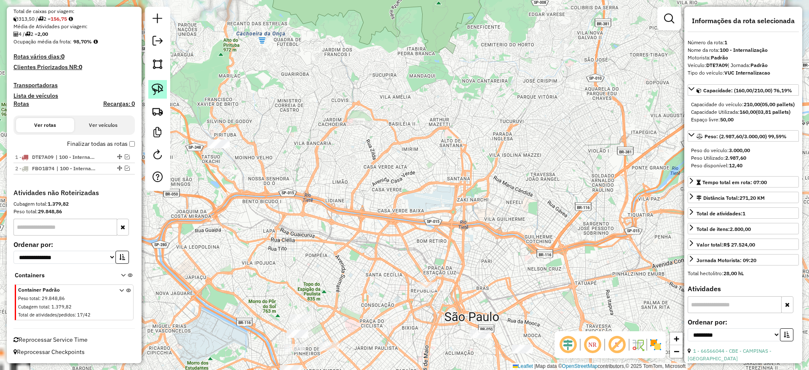
click at [157, 89] on img at bounding box center [158, 89] width 12 height 12
drag, startPoint x: 198, startPoint y: 151, endPoint x: 274, endPoint y: 128, distance: 79.4
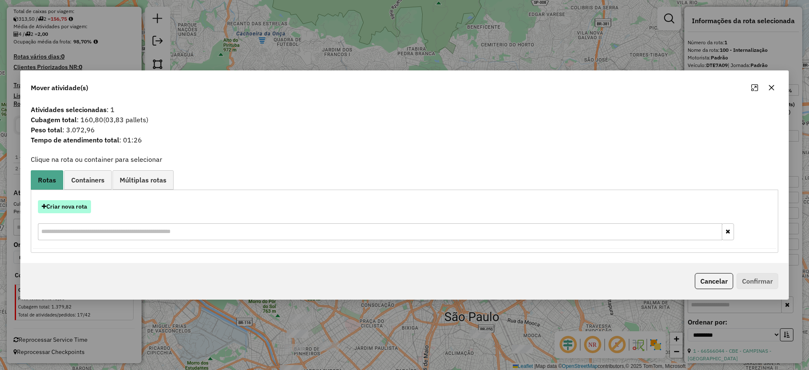
click at [70, 201] on button "Criar nova rota" at bounding box center [64, 206] width 53 height 13
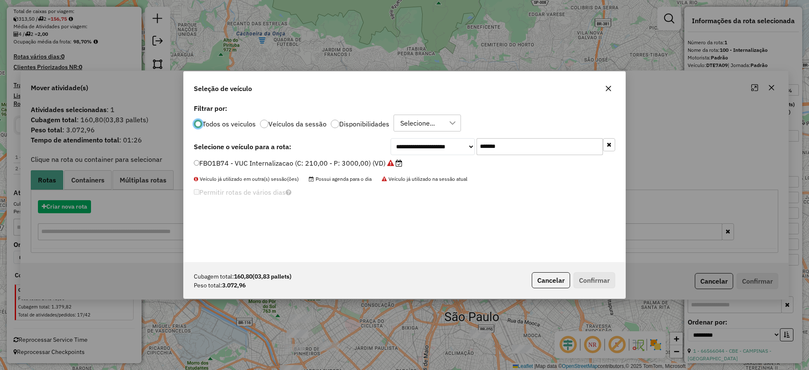
scroll to position [5, 3]
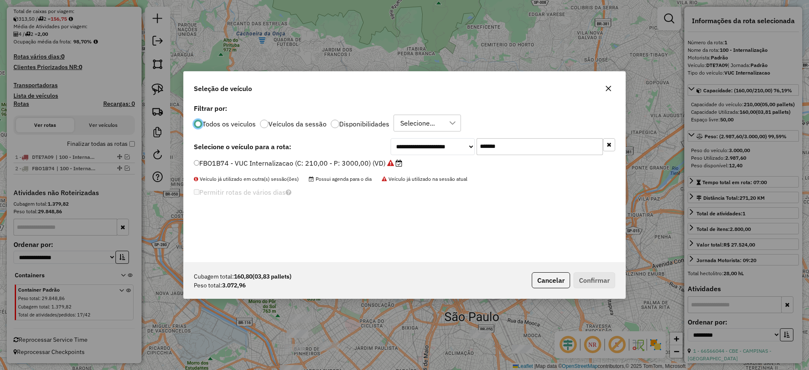
drag, startPoint x: 515, startPoint y: 142, endPoint x: 286, endPoint y: 137, distance: 229.3
click at [292, 137] on div "**********" at bounding box center [405, 182] width 442 height 160
paste input "text"
type input "*******"
click at [306, 162] on label "CVP8G49 - Freteiro - 210Cx - 3200Kg (C: 210,00 - P: 3200,00) (VD)" at bounding box center [305, 163] width 223 height 10
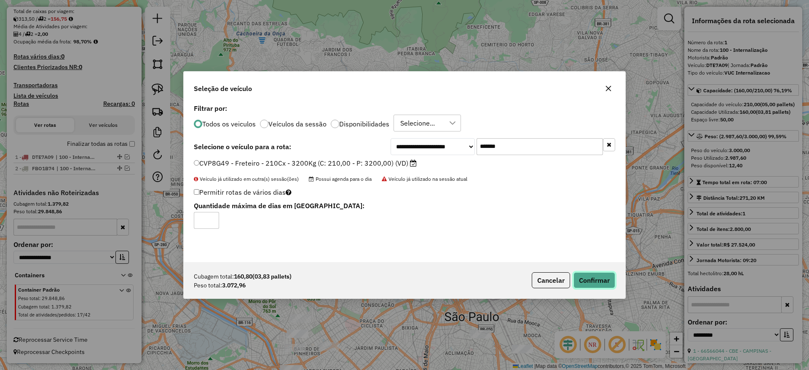
click at [584, 280] on button "Confirmar" at bounding box center [594, 280] width 42 height 16
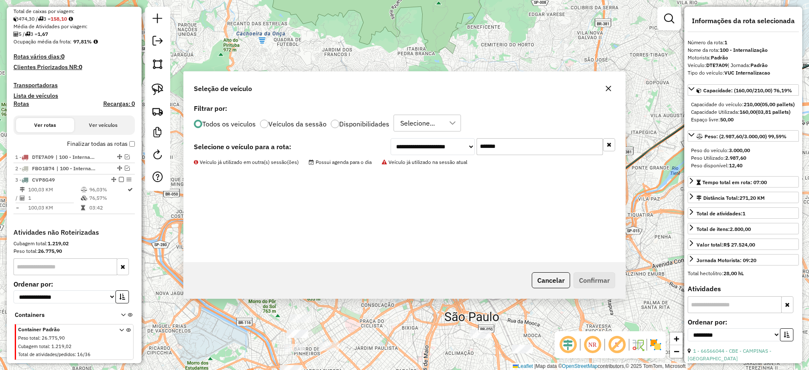
scroll to position [224, 0]
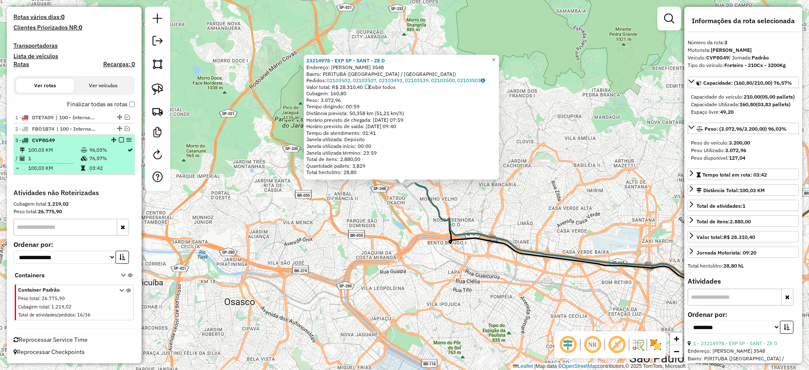
click at [118, 139] on div at bounding box center [118, 139] width 25 height 5
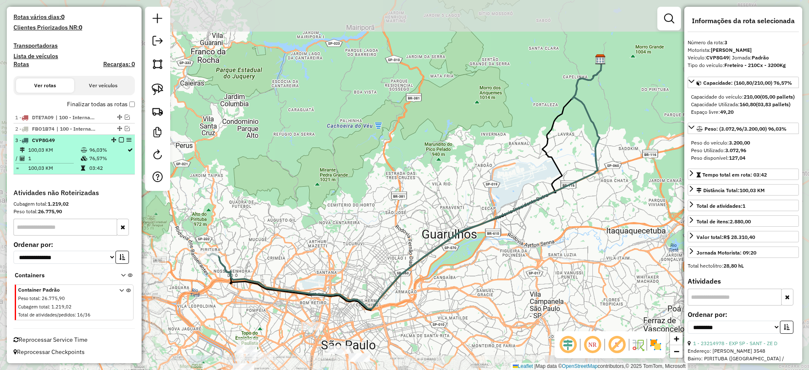
click at [119, 139] on em at bounding box center [121, 139] width 5 height 5
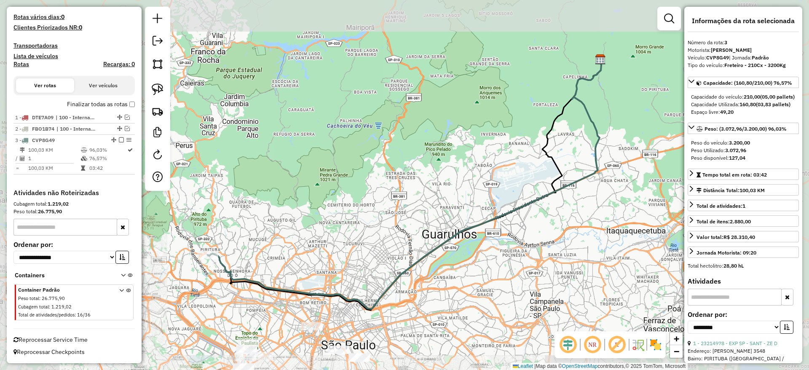
scroll to position [195, 0]
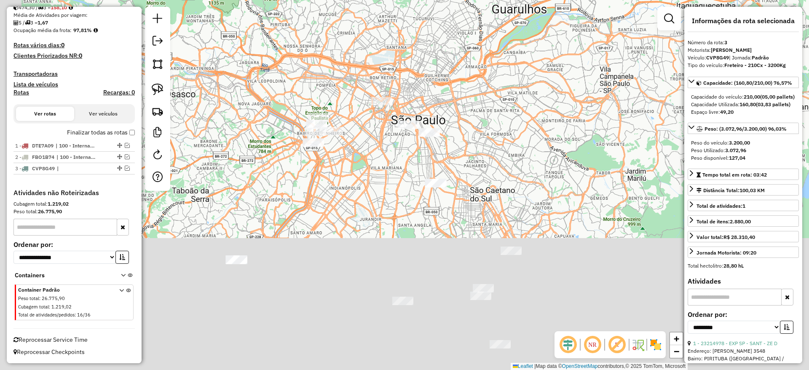
drag, startPoint x: 336, startPoint y: 60, endPoint x: 401, endPoint y: -44, distance: 122.8
click at [401, 0] on html "Aguarde... Pop-up bloqueado! Seu navegador bloqueou automáticamente a abertura …" at bounding box center [404, 185] width 809 height 370
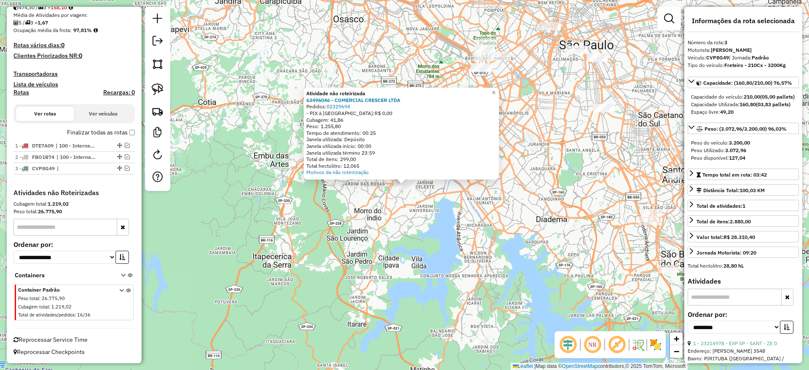
click at [307, 216] on div "Atividade não roteirizada 63496046 - COMERCIAL CRESCER LTDA Pedidos: 02329694 -…" at bounding box center [404, 185] width 809 height 370
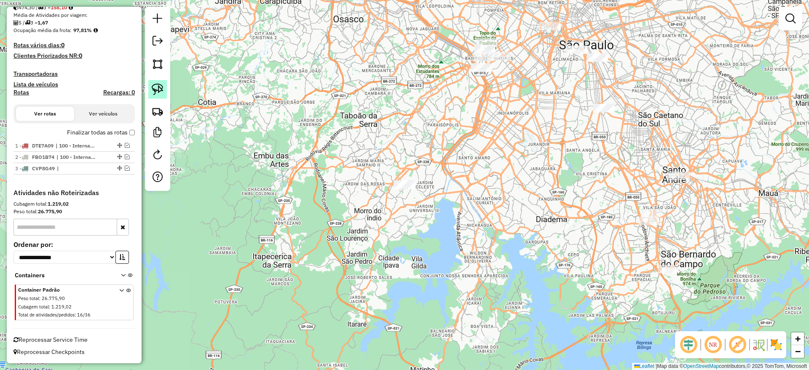
drag, startPoint x: 162, startPoint y: 83, endPoint x: 389, endPoint y: 135, distance: 232.9
click at [162, 84] on img at bounding box center [158, 89] width 12 height 12
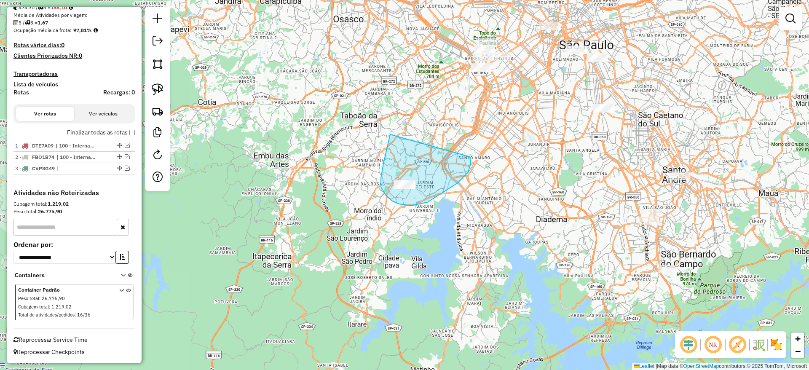
drag, startPoint x: 390, startPoint y: 135, endPoint x: 468, endPoint y: 157, distance: 81.0
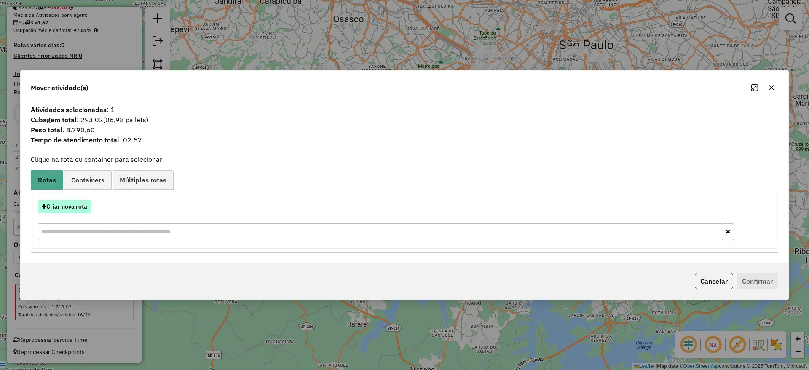
click at [81, 209] on button "Criar nova rota" at bounding box center [64, 206] width 53 height 13
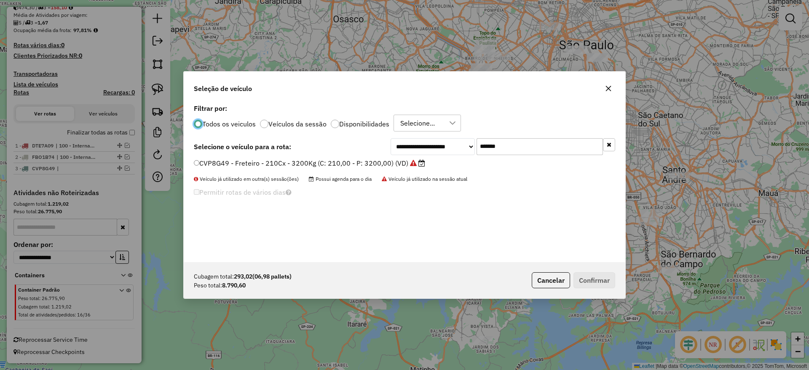
scroll to position [5, 3]
click at [392, 149] on div "**********" at bounding box center [503, 146] width 225 height 17
paste input "********"
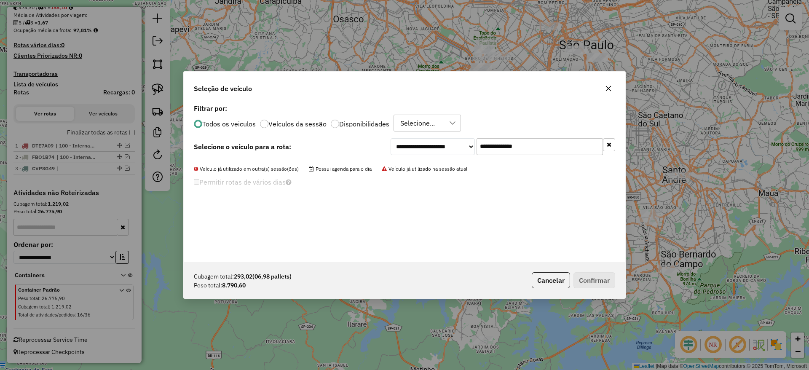
click at [327, 165] on div "Veículo já utilizado em outra(s) sessão(ões) Possui agenda para o dia Veículo j…" at bounding box center [404, 169] width 421 height 8
drag, startPoint x: 540, startPoint y: 144, endPoint x: 278, endPoint y: 147, distance: 261.7
click at [281, 145] on div "**********" at bounding box center [404, 146] width 421 height 17
paste input "text"
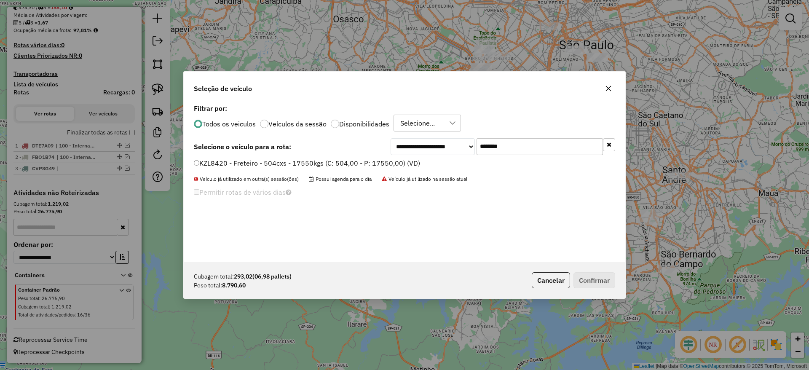
type input "*******"
drag, startPoint x: 266, startPoint y: 162, endPoint x: 285, endPoint y: 170, distance: 20.4
click at [266, 163] on label "KZL8420 - Freteiro - 504cxs - 17550kgs (C: 504,00 - P: 17550,00) (VD)" at bounding box center [307, 163] width 226 height 10
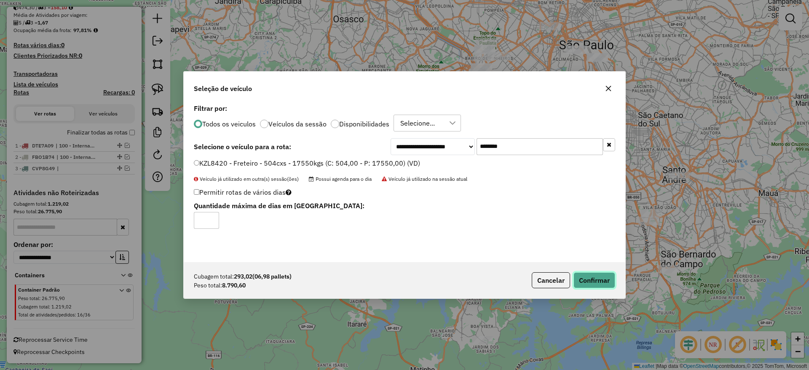
click at [605, 281] on button "Confirmar" at bounding box center [594, 280] width 42 height 16
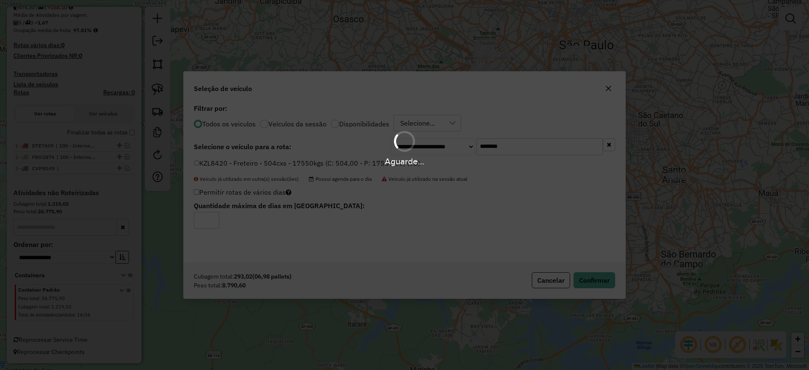
scroll to position [234, 0]
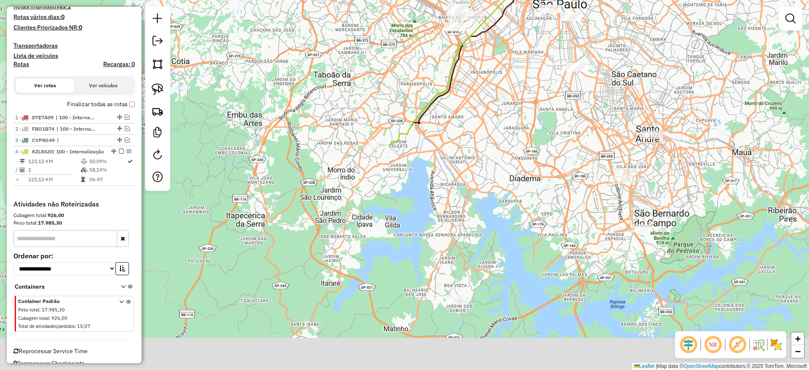
drag, startPoint x: 567, startPoint y: 281, endPoint x: 495, endPoint y: 187, distance: 117.7
click at [492, 184] on div "Janela de atendimento Grade de atendimento Capacidade Transportadoras Veículos …" at bounding box center [404, 185] width 809 height 370
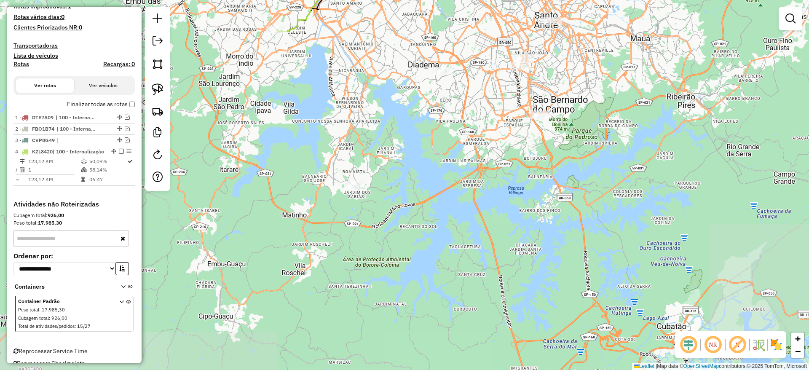
drag, startPoint x: 582, startPoint y: 176, endPoint x: 502, endPoint y: 134, distance: 90.1
click at [502, 131] on div "Janela de atendimento Grade de atendimento Capacidade Transportadoras Veículos …" at bounding box center [404, 185] width 809 height 370
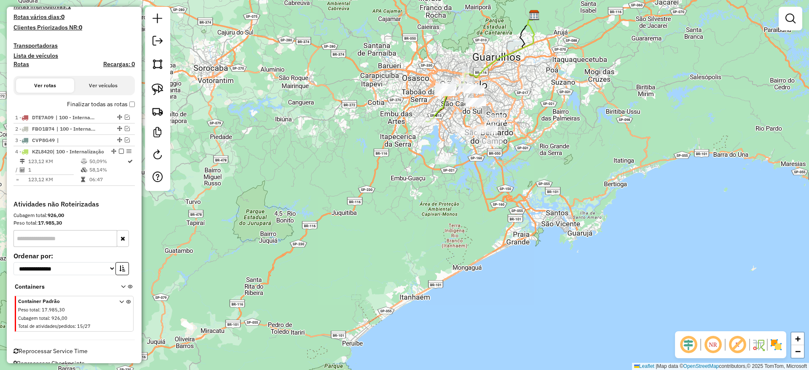
click at [145, 85] on div at bounding box center [157, 99] width 25 height 184
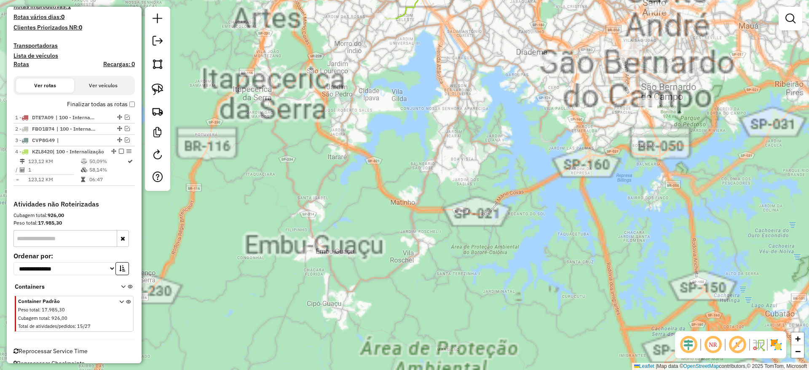
click at [534, 142] on div "Janela de atendimento Grade de atendimento Capacidade Transportadoras Veículos …" at bounding box center [404, 185] width 809 height 370
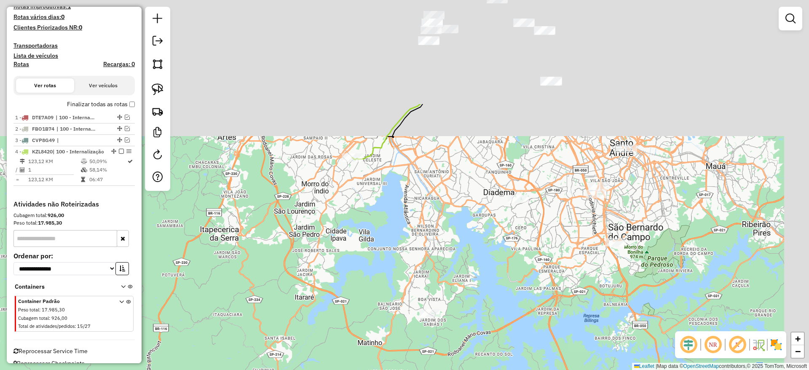
drag, startPoint x: 540, startPoint y: 104, endPoint x: 511, endPoint y: 225, distance: 124.8
click at [504, 277] on div "Janela de atendimento Grade de atendimento Capacidade Transportadoras Veículos …" at bounding box center [404, 185] width 809 height 370
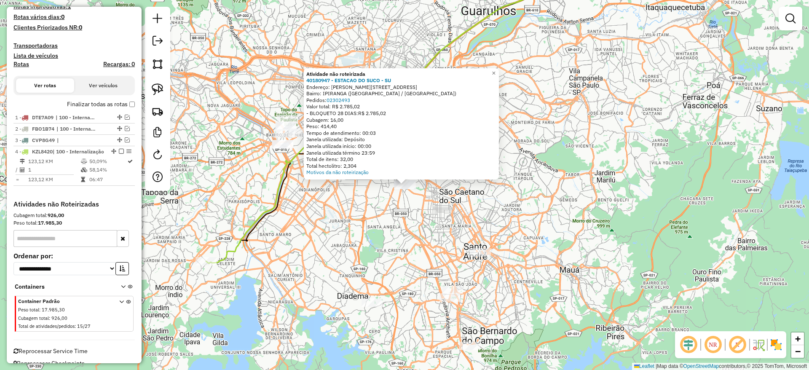
click at [411, 225] on div "Atividade não roteirizada 40180947 - ESTACAO DO SUCO - SU Endereço: [PERSON_NAM…" at bounding box center [404, 185] width 809 height 370
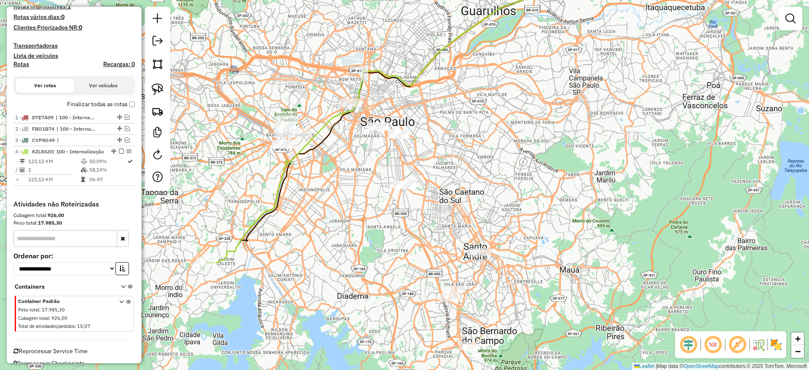
click at [156, 78] on div at bounding box center [157, 99] width 25 height 184
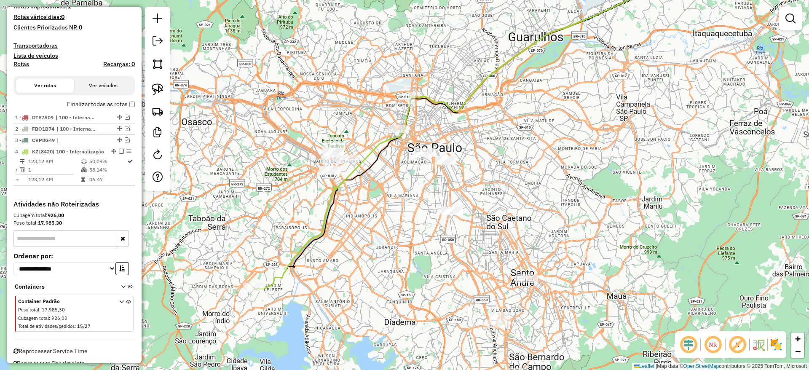
drag, startPoint x: 351, startPoint y: 199, endPoint x: 381, endPoint y: 187, distance: 32.7
click at [381, 187] on div "Janela de atendimento Grade de atendimento Capacidade Transportadoras Veículos …" at bounding box center [404, 185] width 809 height 370
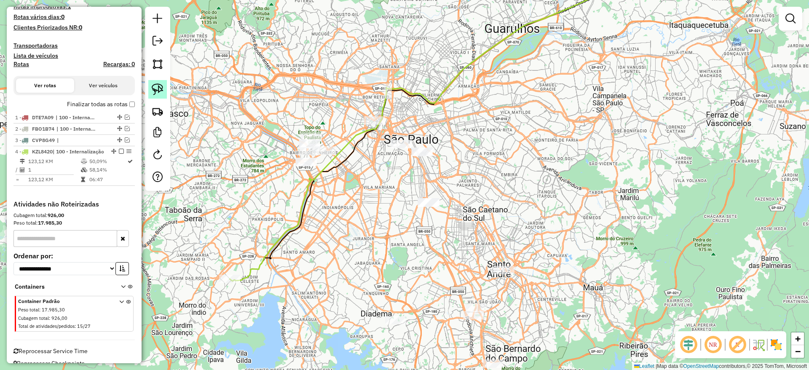
click at [159, 91] on img at bounding box center [158, 89] width 12 height 12
drag, startPoint x: 407, startPoint y: 222, endPoint x: 456, endPoint y: 176, distance: 67.4
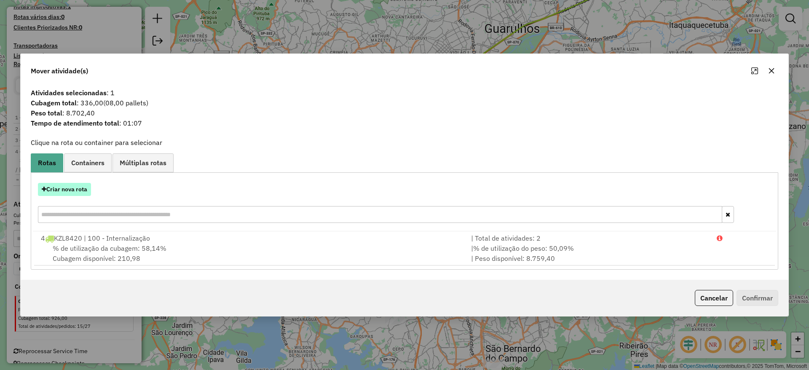
click at [82, 188] on button "Criar nova rota" at bounding box center [64, 189] width 53 height 13
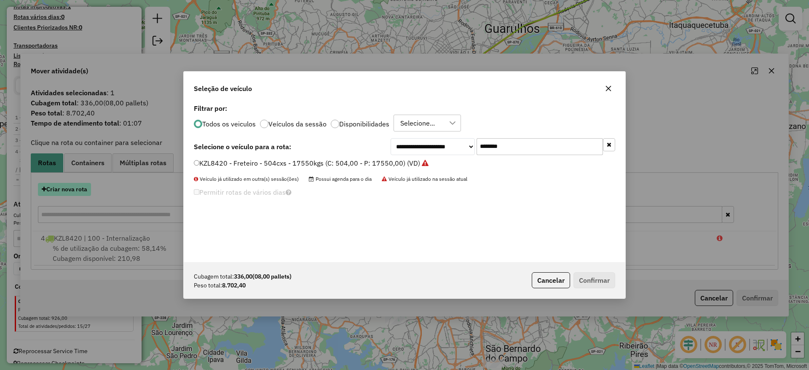
click at [82, 188] on div "**********" at bounding box center [404, 185] width 809 height 370
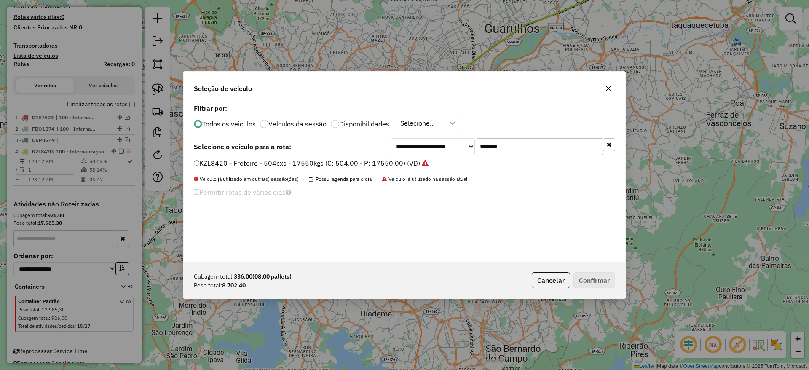
drag, startPoint x: 527, startPoint y: 147, endPoint x: 380, endPoint y: 145, distance: 146.6
click at [387, 143] on div "**********" at bounding box center [404, 146] width 421 height 17
paste input "text"
type input "*******"
drag, startPoint x: 354, startPoint y: 163, endPoint x: 506, endPoint y: 209, distance: 158.3
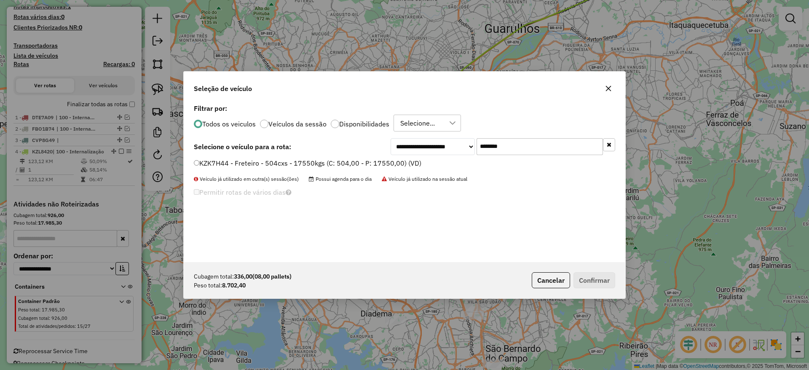
click at [354, 163] on label "KZK7H44 - Freteiro - 504cxs - 17550kgs (C: 504,00 - P: 17550,00) (VD)" at bounding box center [308, 163] width 228 height 10
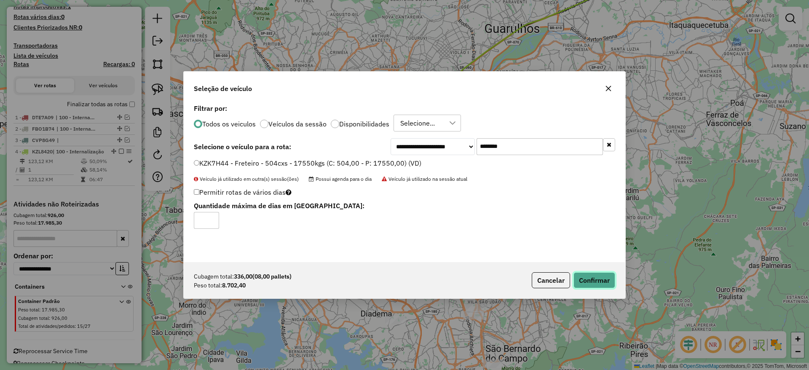
click at [603, 280] on button "Confirmar" at bounding box center [594, 280] width 42 height 16
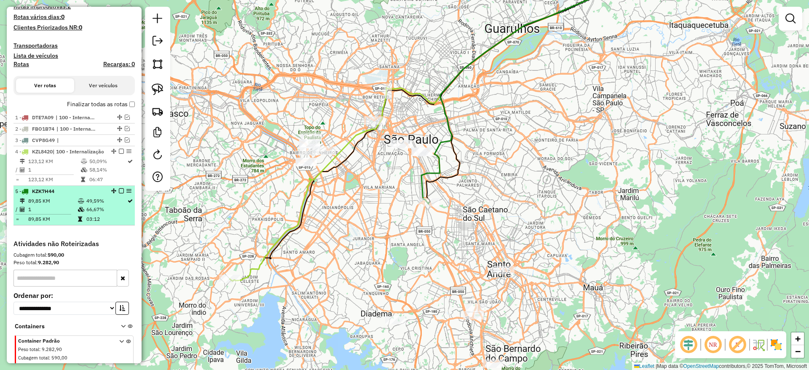
drag, startPoint x: 118, startPoint y: 153, endPoint x: 117, endPoint y: 158, distance: 5.1
click at [119, 152] on em at bounding box center [121, 151] width 5 height 5
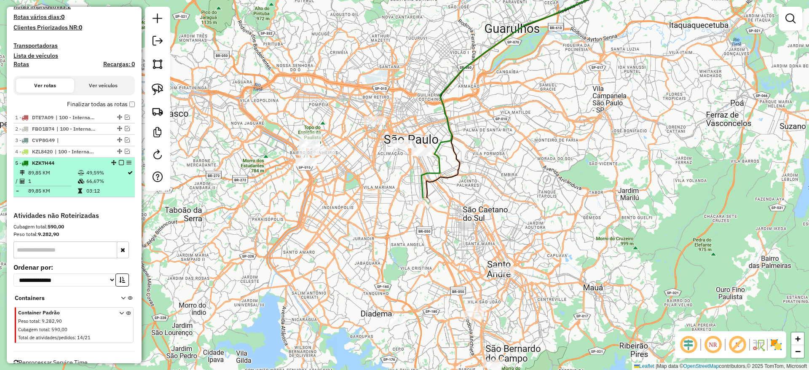
click at [119, 164] on em at bounding box center [121, 162] width 5 height 5
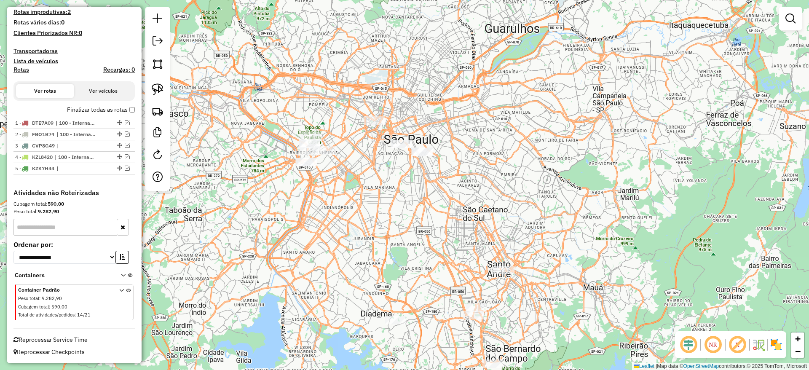
drag, startPoint x: 350, startPoint y: 200, endPoint x: 342, endPoint y: 175, distance: 26.1
click at [342, 177] on div "Janela de atendimento Grade de atendimento Capacidade Transportadoras Veículos …" at bounding box center [404, 185] width 809 height 370
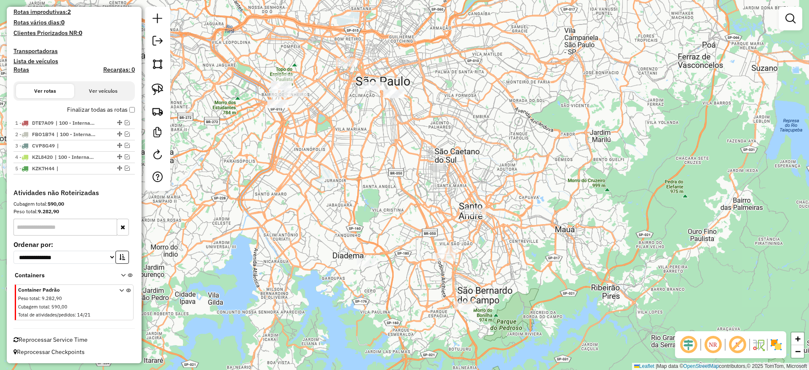
drag, startPoint x: 386, startPoint y: 217, endPoint x: 367, endPoint y: 135, distance: 84.4
click at [367, 135] on div "Janela de atendimento Grade de atendimento Capacidade Transportadoras Veículos …" at bounding box center [404, 185] width 809 height 370
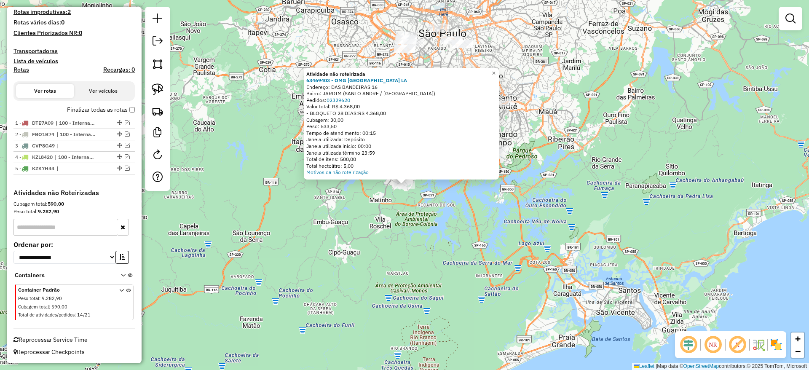
click at [442, 226] on div "Atividade não roteirizada 63469403 - OMG [GEOGRAPHIC_DATA] LA Endereço: DAS [ST…" at bounding box center [404, 185] width 809 height 370
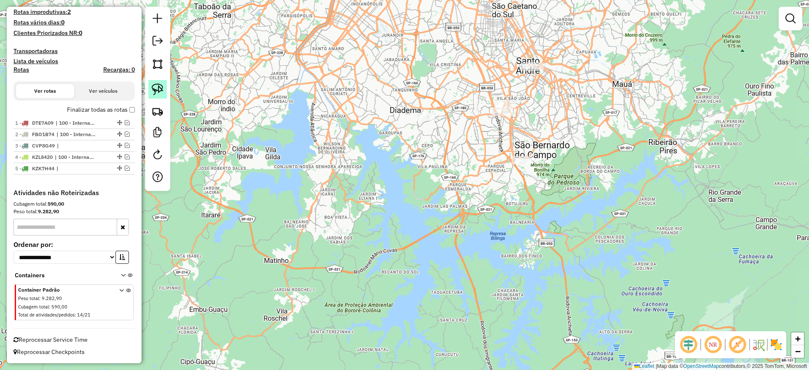
click at [162, 93] on img at bounding box center [158, 89] width 12 height 12
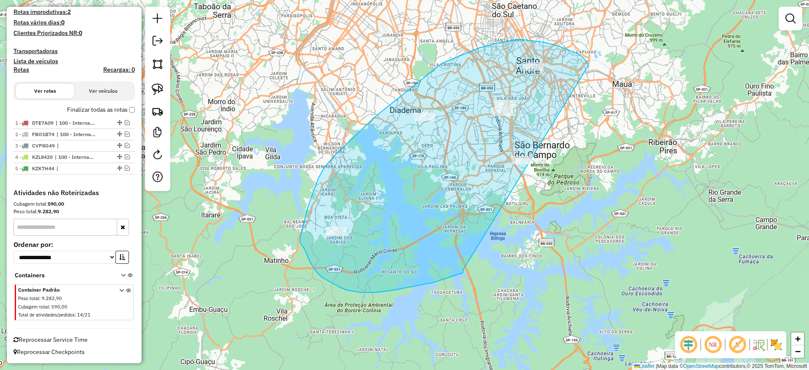
drag, startPoint x: 584, startPoint y: 59, endPoint x: 465, endPoint y: 268, distance: 241.1
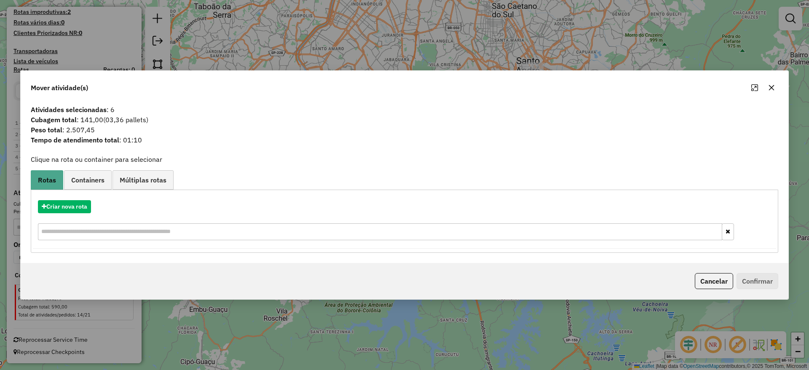
click at [772, 87] on icon "button" at bounding box center [771, 87] width 7 height 7
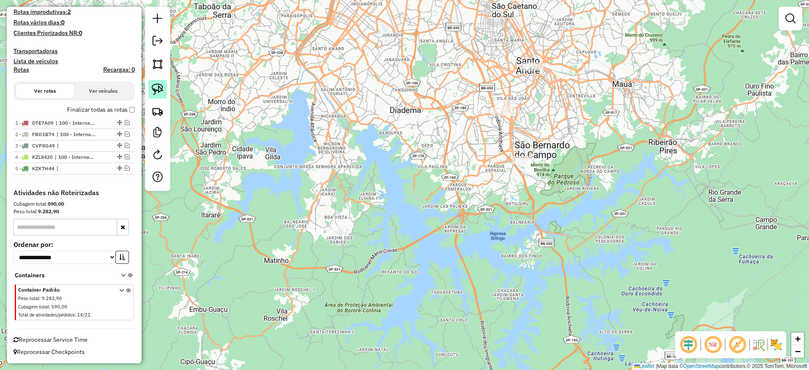
drag, startPoint x: 165, startPoint y: 93, endPoint x: 187, endPoint y: 98, distance: 23.3
click at [164, 92] on link at bounding box center [157, 89] width 19 height 19
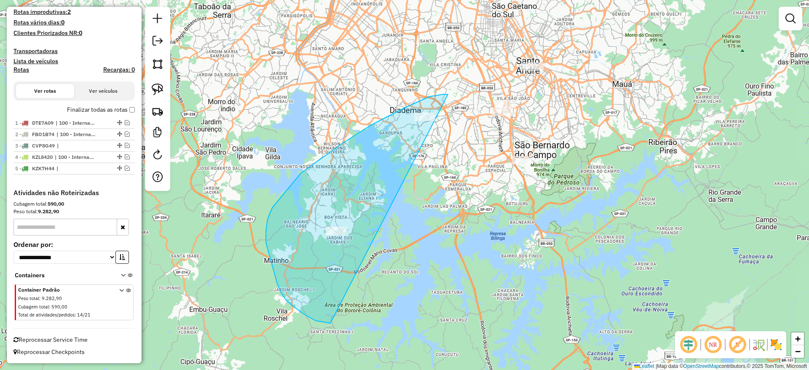
drag, startPoint x: 443, startPoint y: 94, endPoint x: 436, endPoint y: 272, distance: 177.9
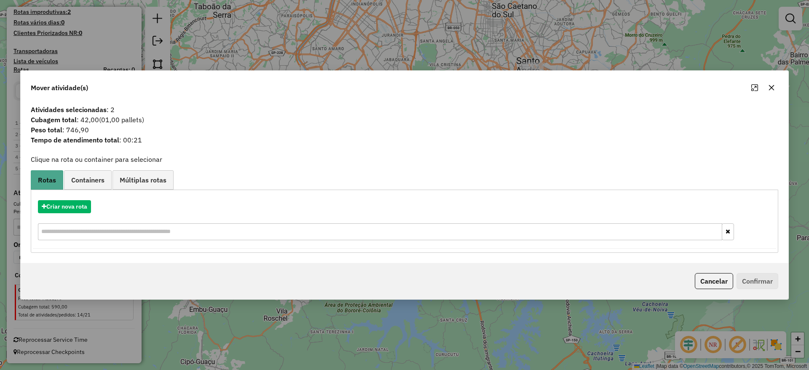
click at [769, 90] on icon "button" at bounding box center [771, 87] width 7 height 7
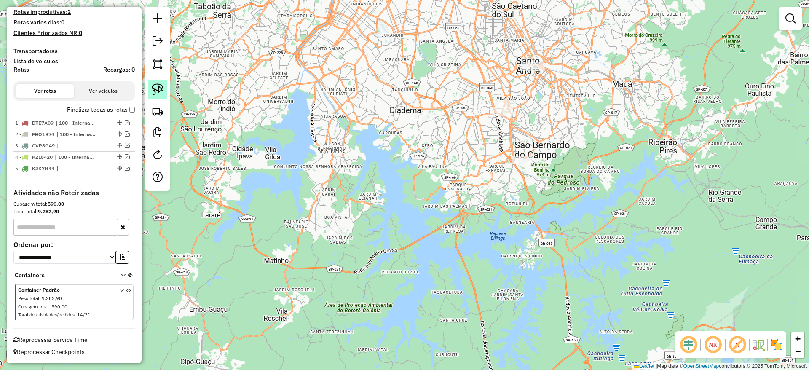
click at [165, 90] on div at bounding box center [157, 99] width 25 height 184
click at [166, 87] on link at bounding box center [157, 89] width 19 height 19
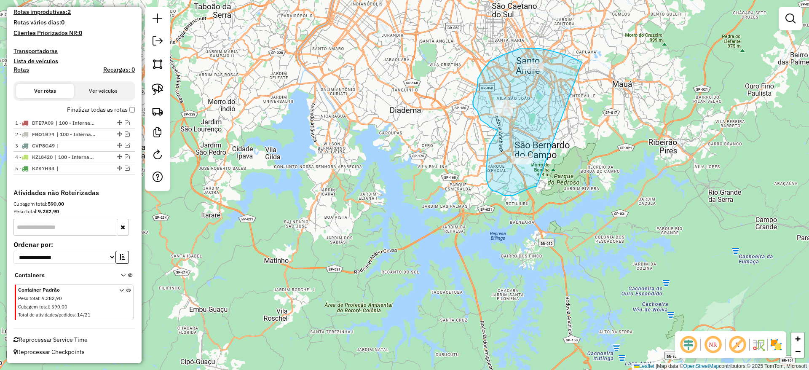
drag, startPoint x: 581, startPoint y: 63, endPoint x: 539, endPoint y: 182, distance: 126.5
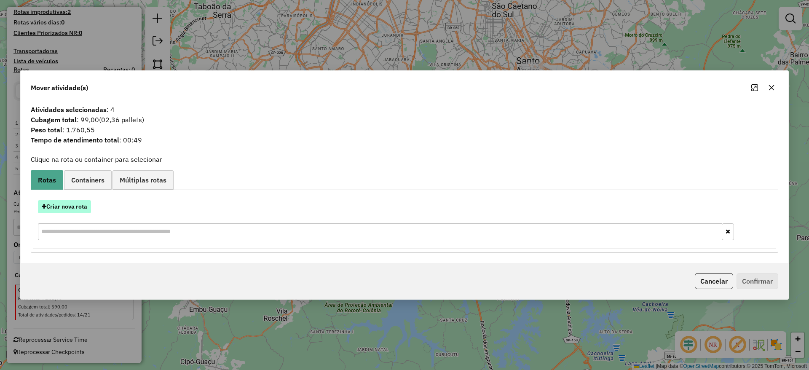
click at [70, 209] on button "Criar nova rota" at bounding box center [64, 206] width 53 height 13
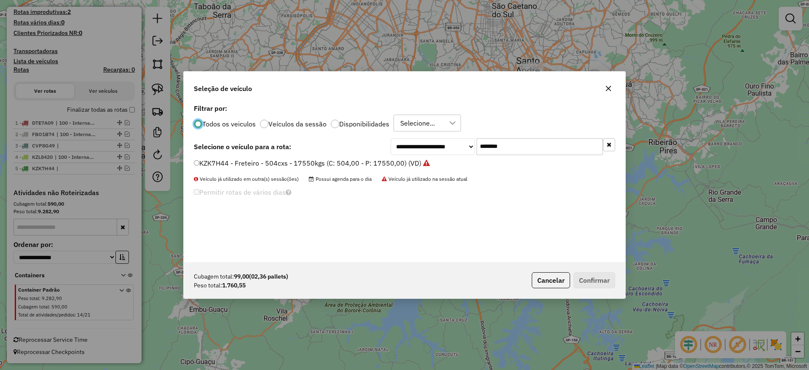
scroll to position [5, 3]
drag, startPoint x: 528, startPoint y: 143, endPoint x: 395, endPoint y: 156, distance: 133.7
click at [399, 155] on div "**********" at bounding box center [405, 182] width 442 height 160
paste input "text"
type input "*******"
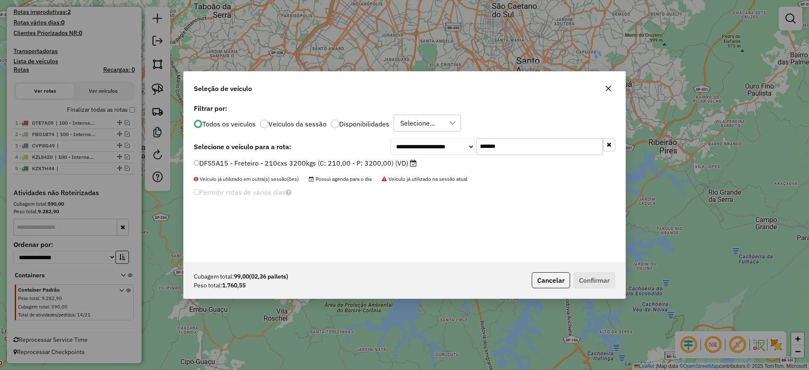
click at [362, 163] on label "DFS5A15 - Freteiro - 210cxs 3200kgs (C: 210,00 - P: 3200,00) (VD)" at bounding box center [305, 163] width 223 height 10
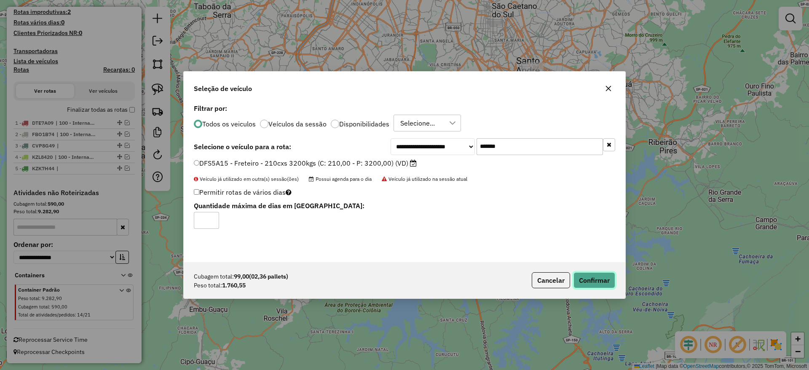
click at [584, 285] on button "Confirmar" at bounding box center [594, 280] width 42 height 16
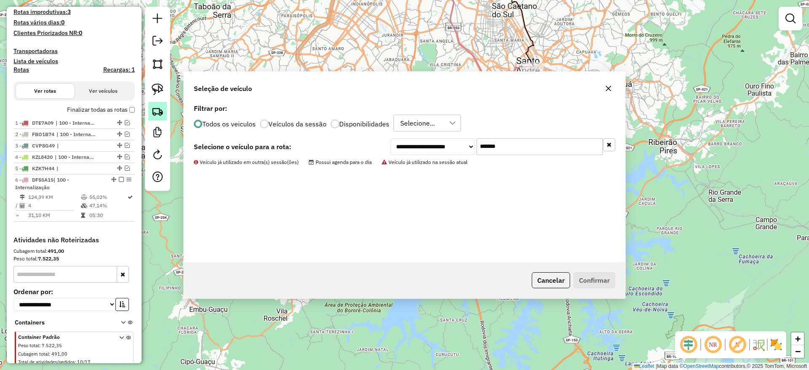
scroll to position [234, 0]
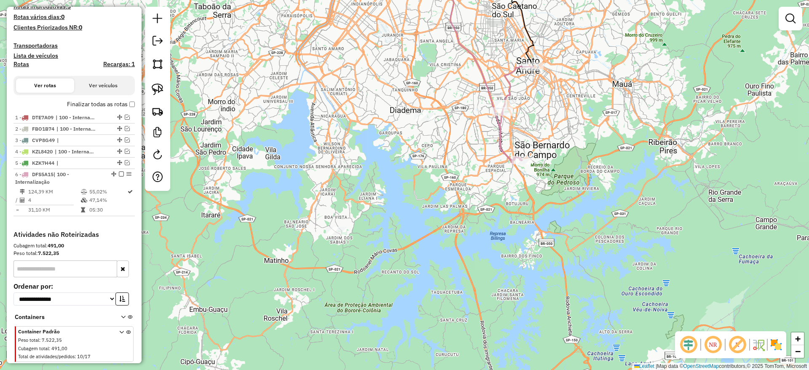
drag, startPoint x: 160, startPoint y: 88, endPoint x: 228, endPoint y: 82, distance: 68.6
click at [160, 88] on img at bounding box center [158, 89] width 12 height 12
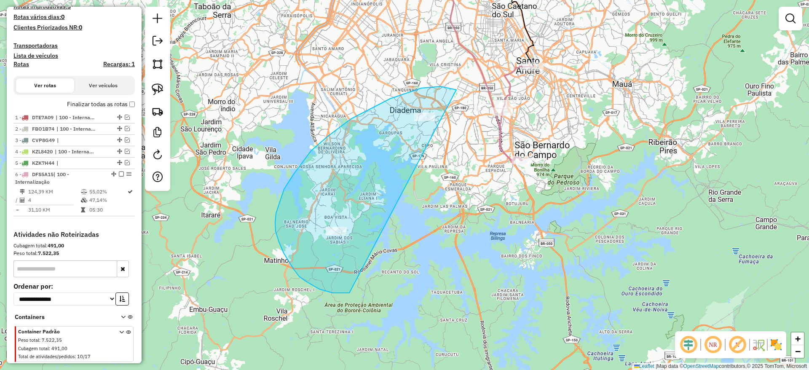
drag, startPoint x: 456, startPoint y: 90, endPoint x: 353, endPoint y: 288, distance: 223.7
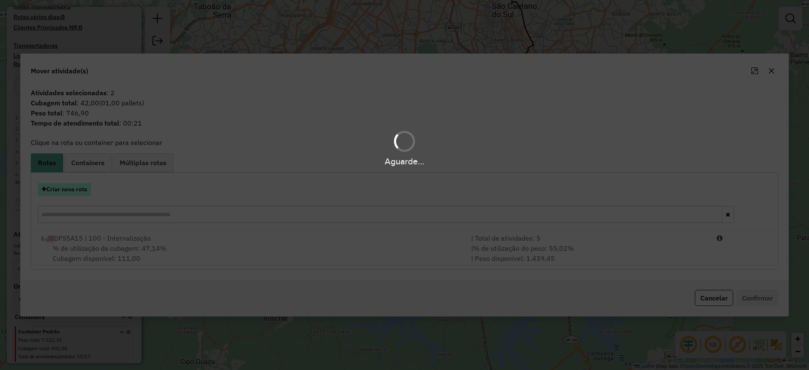
click at [83, 189] on hb-app "Aguarde... Pop-up bloqueado! Seu navegador bloqueou automáticamente a abertura …" at bounding box center [404, 185] width 809 height 370
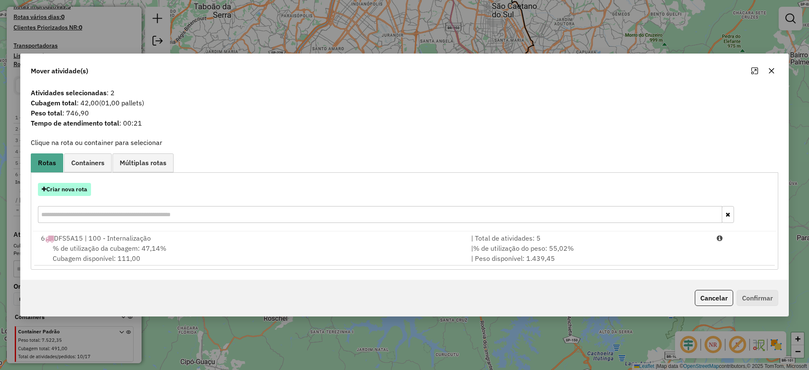
click at [83, 189] on button "Criar nova rota" at bounding box center [64, 189] width 53 height 13
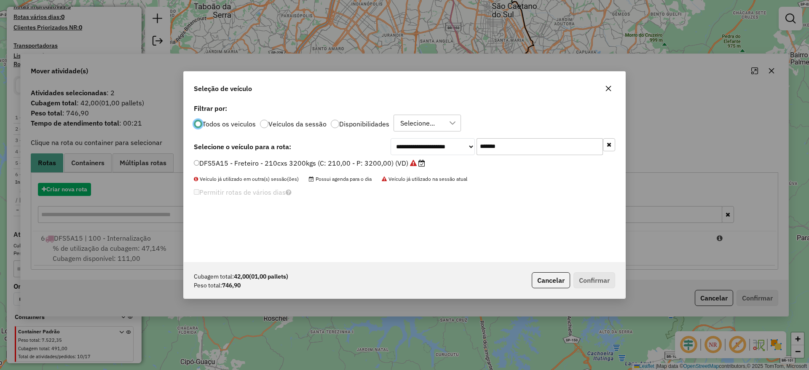
scroll to position [5, 3]
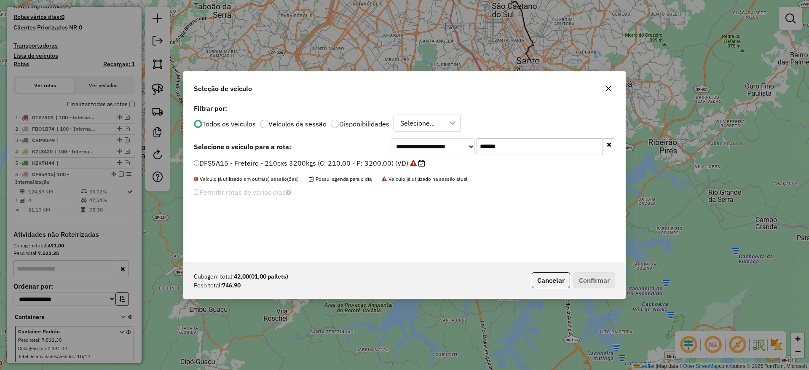
drag, startPoint x: 448, startPoint y: 137, endPoint x: 388, endPoint y: 153, distance: 61.8
click at [399, 146] on div "**********" at bounding box center [503, 146] width 225 height 17
paste input "text"
type input "*******"
click at [368, 158] on div "**********" at bounding box center [405, 182] width 442 height 160
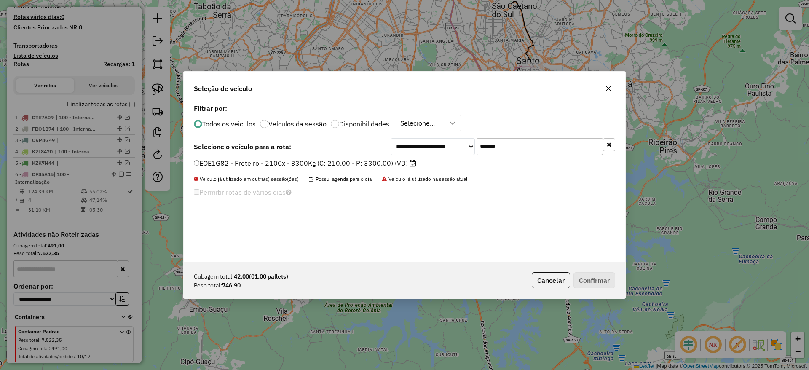
click at [368, 159] on label "EOE1G82 - Freteiro - 210Cx - 3300Kg (C: 210,00 - P: 3300,00) (VD)" at bounding box center [305, 163] width 222 height 10
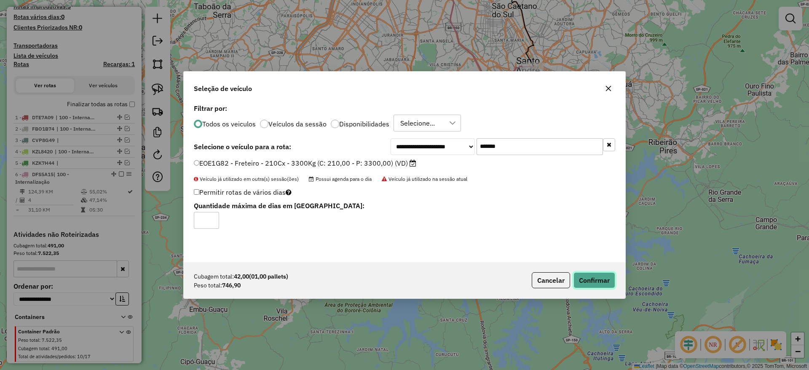
click at [599, 276] on button "Confirmar" at bounding box center [594, 280] width 42 height 16
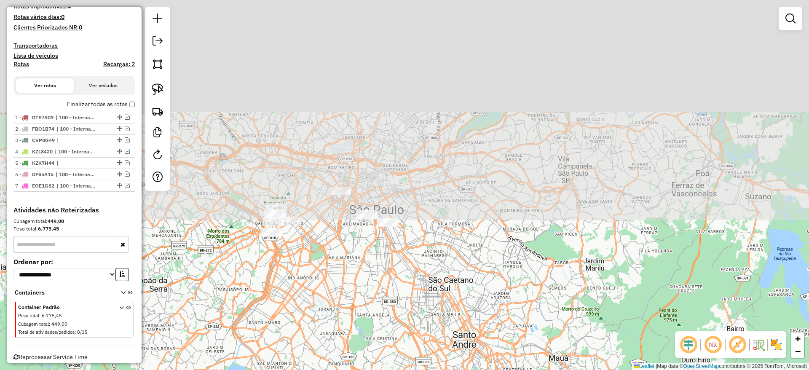
drag, startPoint x: 475, startPoint y: 172, endPoint x: 470, endPoint y: 391, distance: 218.7
click at [470, 370] on html "Aguarde... Pop-up bloqueado! Seu navegador bloqueou automáticamente a abertura …" at bounding box center [404, 185] width 809 height 370
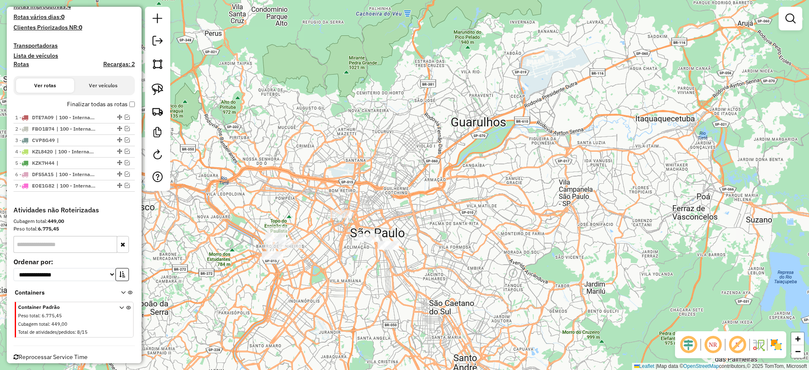
drag, startPoint x: 156, startPoint y: 91, endPoint x: 198, endPoint y: 104, distance: 43.4
click at [156, 91] on img at bounding box center [158, 89] width 12 height 12
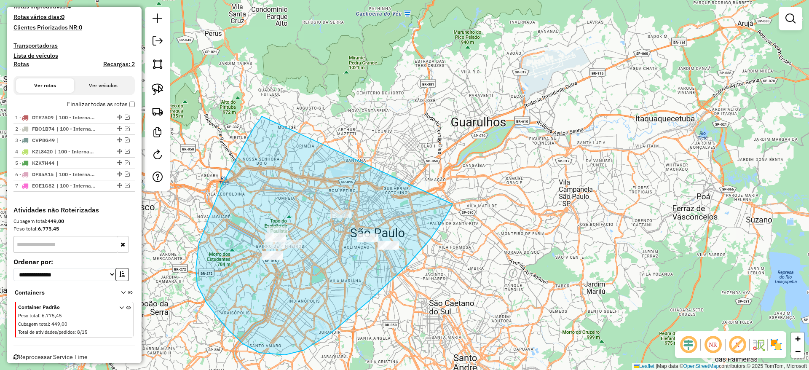
drag, startPoint x: 260, startPoint y: 119, endPoint x: 451, endPoint y: 203, distance: 208.1
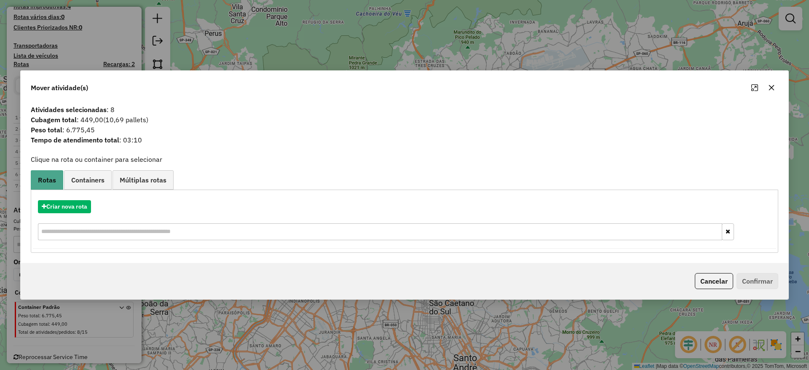
click at [772, 80] on div "Mover atividade(s)" at bounding box center [405, 86] width 768 height 30
click at [772, 82] on button "button" at bounding box center [771, 87] width 13 height 13
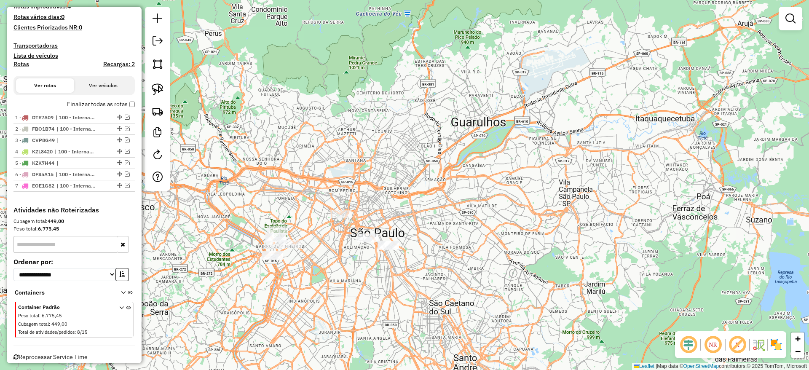
drag, startPoint x: 163, startPoint y: 87, endPoint x: 189, endPoint y: 140, distance: 59.0
click at [163, 87] on link at bounding box center [157, 89] width 19 height 19
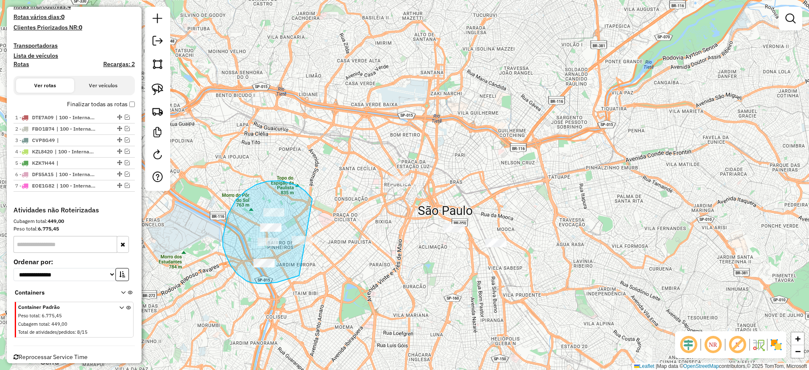
drag, startPoint x: 305, startPoint y: 191, endPoint x: 330, endPoint y: 245, distance: 59.9
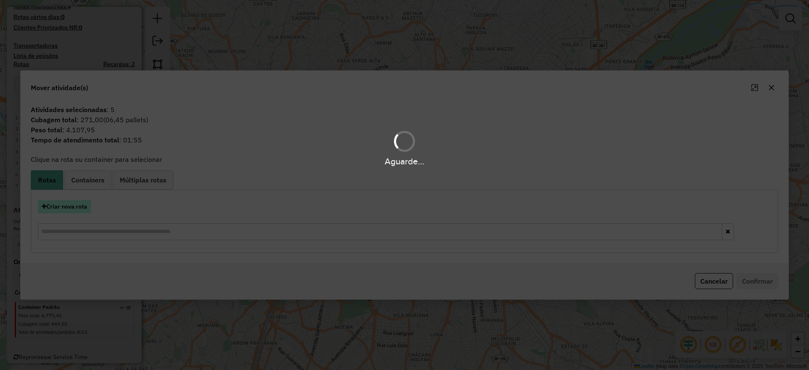
click at [75, 208] on hb-app "Aguarde... Pop-up bloqueado! Seu navegador bloqueou automáticamente a abertura …" at bounding box center [404, 185] width 809 height 370
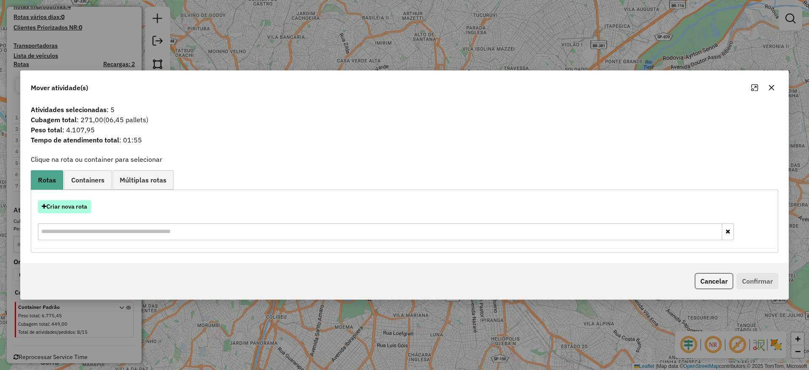
click at [75, 208] on button "Criar nova rota" at bounding box center [64, 206] width 53 height 13
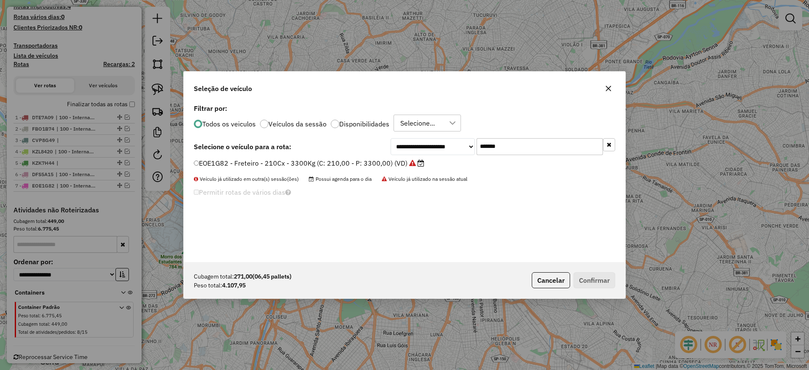
drag, startPoint x: 535, startPoint y: 144, endPoint x: 372, endPoint y: 157, distance: 164.0
click at [396, 151] on div "**********" at bounding box center [503, 146] width 225 height 17
paste input "text"
type input "*******"
click at [348, 159] on label "EIN0G49 - Freteiro - 210cxs 3580kgs (C: 210,00 - P: 3580,00) (VD)" at bounding box center [305, 163] width 222 height 10
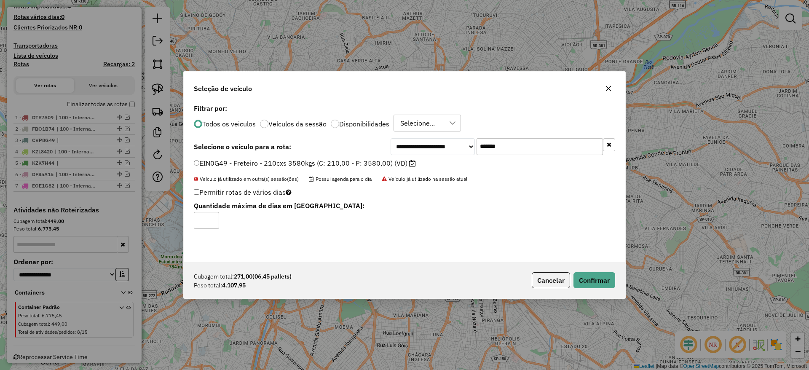
drag, startPoint x: 355, startPoint y: 166, endPoint x: 384, endPoint y: 171, distance: 29.4
click at [355, 166] on label "EIN0G49 - Freteiro - 210cxs 3580kgs (C: 210,00 - P: 3580,00) (VD)" at bounding box center [305, 163] width 222 height 10
click at [596, 273] on button "Confirmar" at bounding box center [594, 280] width 42 height 16
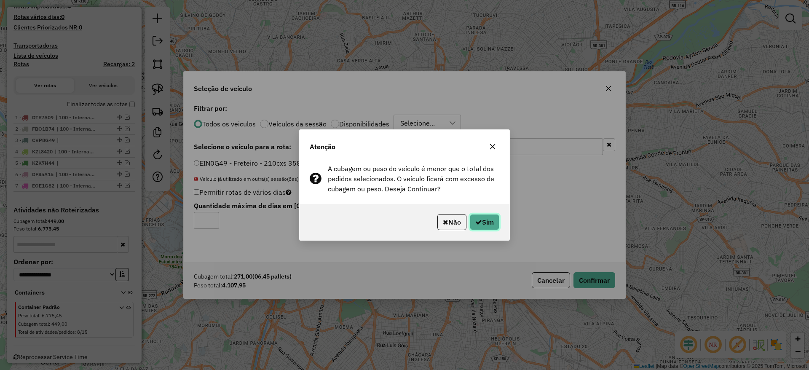
click at [484, 226] on button "Sim" at bounding box center [484, 222] width 29 height 16
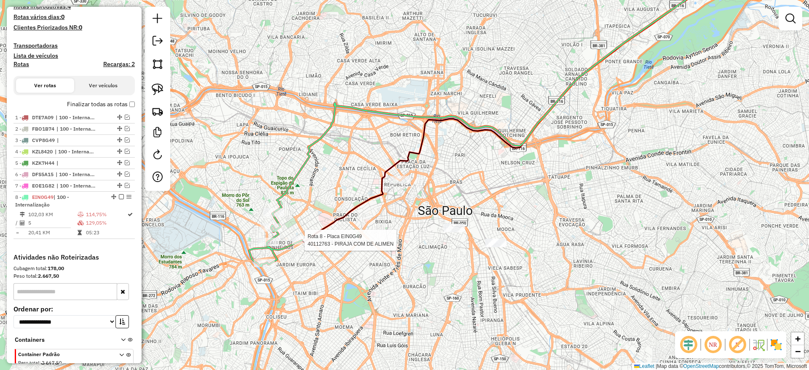
scroll to position [299, 0]
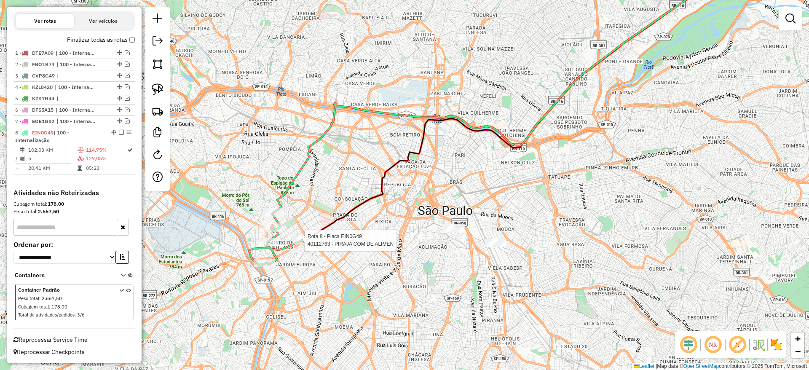
select select "**********"
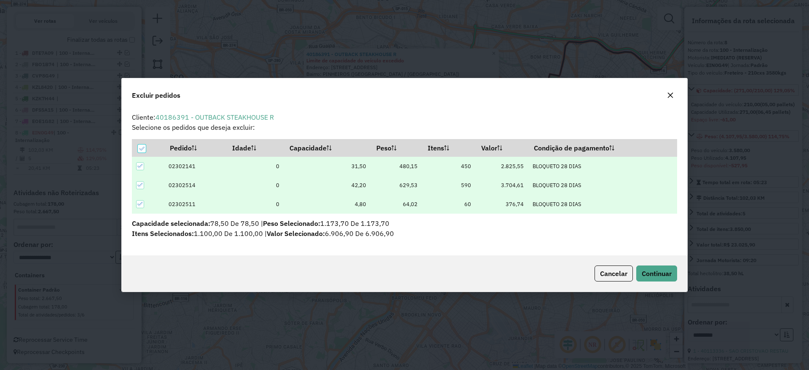
scroll to position [0, 0]
click at [648, 274] on span "Continuar" at bounding box center [657, 273] width 30 height 8
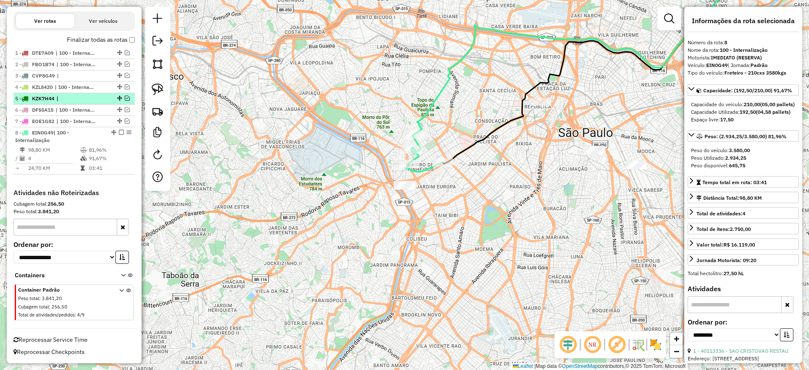
click at [119, 132] on em at bounding box center [121, 132] width 5 height 5
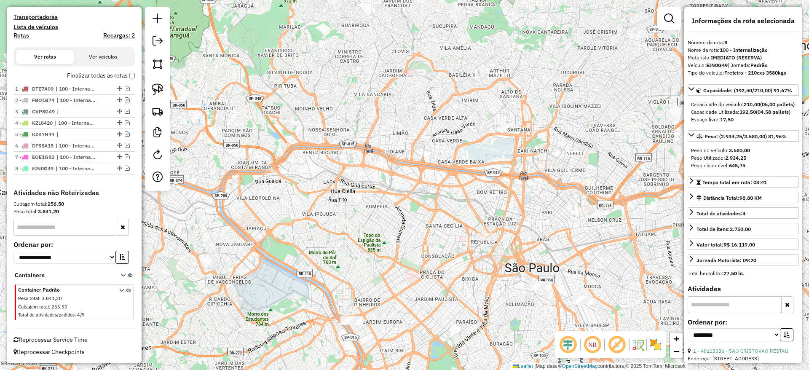
drag, startPoint x: 422, startPoint y: 125, endPoint x: 372, endPoint y: 126, distance: 50.6
click at [421, 132] on div "Janela de atendimento Grade de atendimento Capacidade Transportadoras Veículos …" at bounding box center [404, 185] width 809 height 370
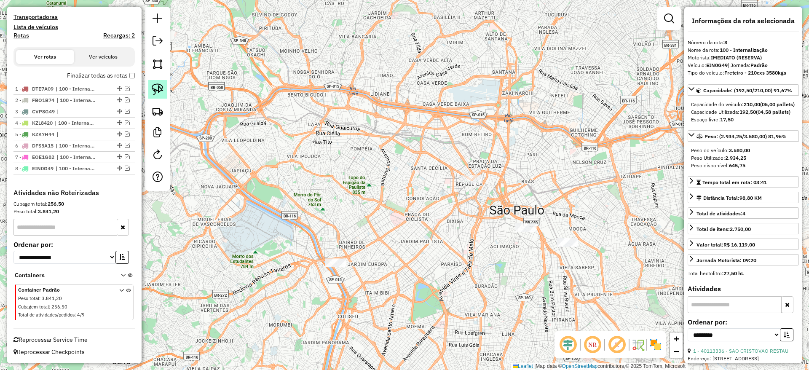
click at [162, 90] on img at bounding box center [158, 89] width 12 height 12
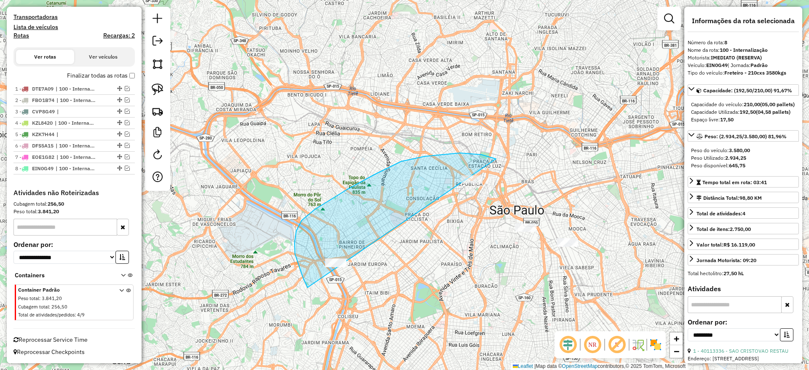
drag, startPoint x: 496, startPoint y: 159, endPoint x: 364, endPoint y: 319, distance: 206.8
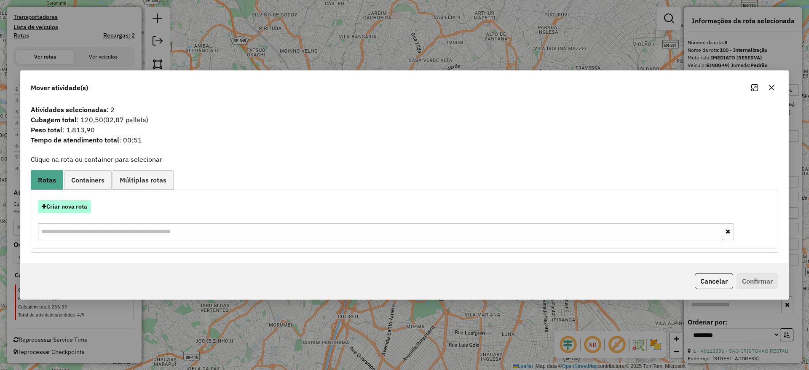
click at [84, 208] on button "Criar nova rota" at bounding box center [64, 206] width 53 height 13
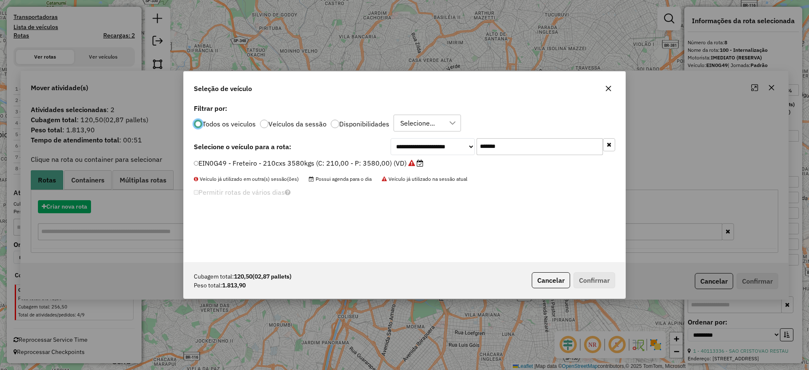
scroll to position [5, 3]
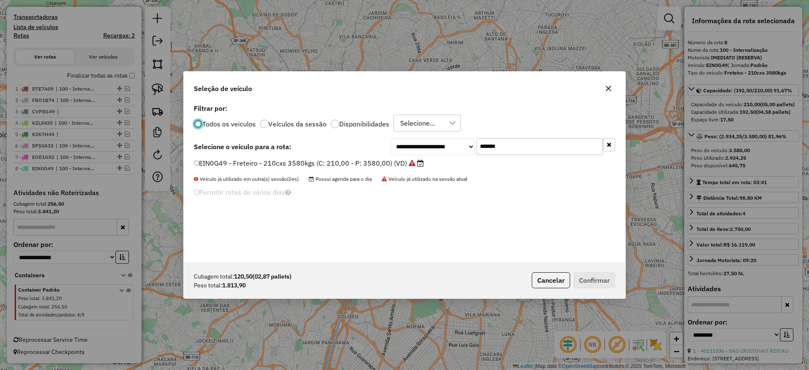
drag, startPoint x: 538, startPoint y: 144, endPoint x: 364, endPoint y: 169, distance: 175.4
click at [364, 169] on div "**********" at bounding box center [405, 182] width 442 height 160
paste input "text"
type input "*******"
drag, startPoint x: 363, startPoint y: 169, endPoint x: 381, endPoint y: 179, distance: 20.7
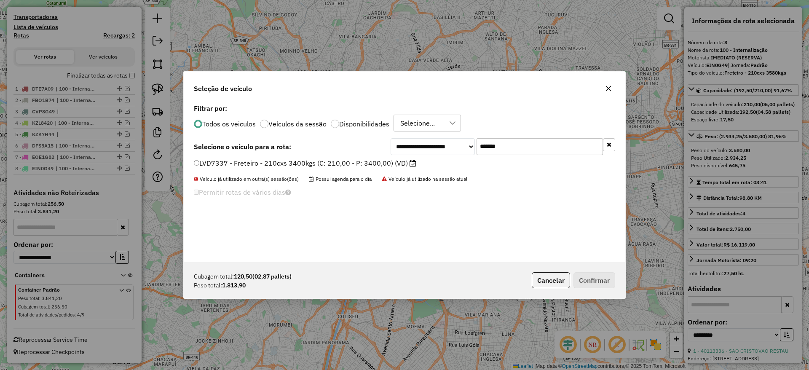
click at [361, 166] on label "LVD7337 - Freteiro - 210cxs 3400kgs (C: 210,00 - P: 3400,00) (VD)" at bounding box center [305, 163] width 222 height 10
drag, startPoint x: 309, startPoint y: 161, endPoint x: 323, endPoint y: 170, distance: 16.3
click at [308, 161] on label "LVD7337 - Freteiro - 210cxs 3400kgs (C: 210,00 - P: 3400,00) (VD)" at bounding box center [305, 163] width 222 height 10
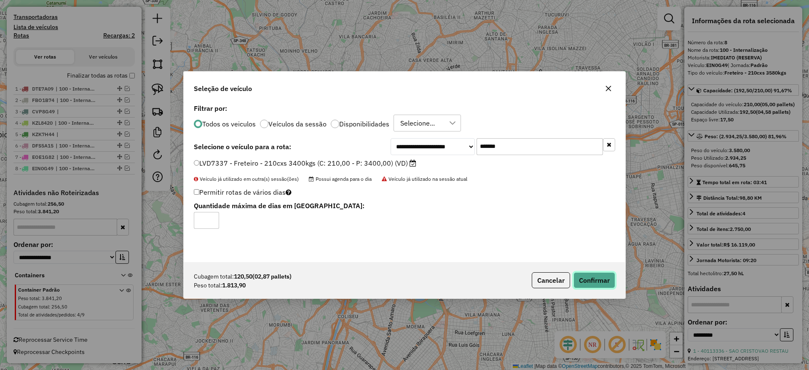
click at [578, 288] on button "Confirmar" at bounding box center [594, 280] width 42 height 16
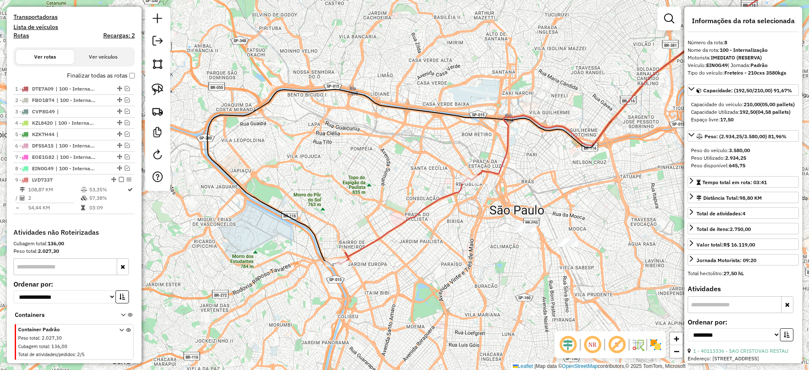
scroll to position [303, 0]
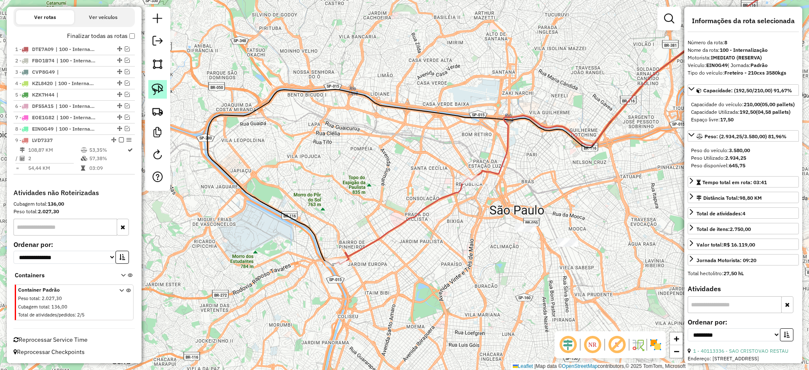
click at [158, 92] on img at bounding box center [158, 89] width 12 height 12
drag, startPoint x: 518, startPoint y: 156, endPoint x: 635, endPoint y: 190, distance: 121.8
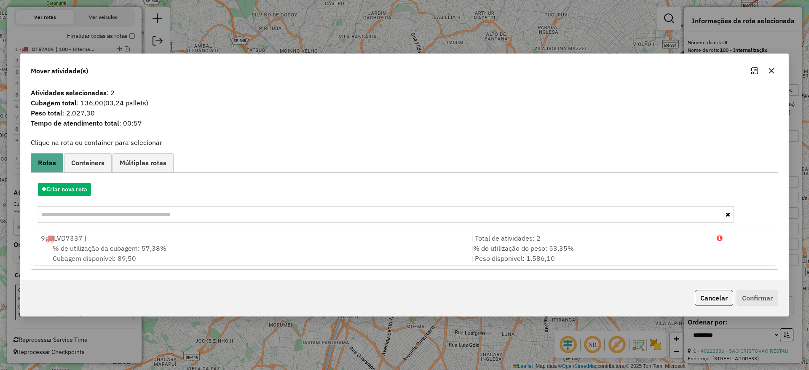
click at [93, 184] on div "Criar nova rota" at bounding box center [404, 189] width 743 height 13
click at [86, 188] on button "Criar nova rota" at bounding box center [64, 189] width 53 height 13
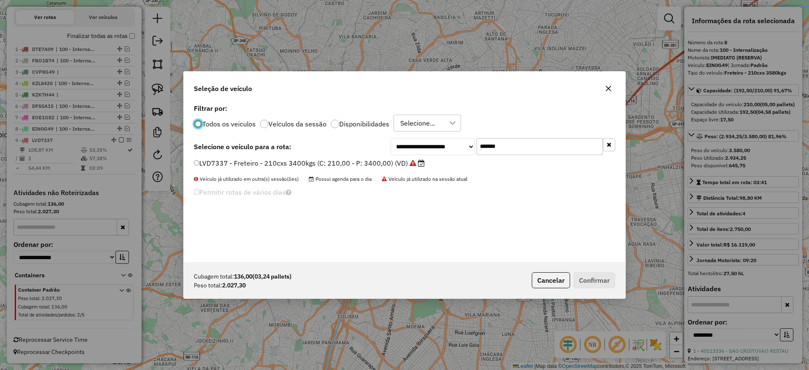
scroll to position [5, 3]
drag, startPoint x: 408, startPoint y: 155, endPoint x: 295, endPoint y: 174, distance: 114.6
click at [349, 162] on div "**********" at bounding box center [405, 182] width 442 height 160
paste input "text"
type input "*******"
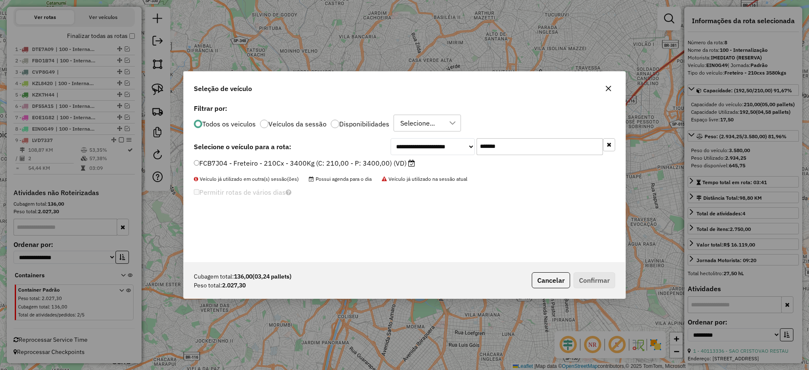
click at [279, 163] on label "FCB7J04 - Freteiro - 210Cx - 3400Kg (C: 210,00 - P: 3400,00) (VD)" at bounding box center [304, 163] width 221 height 10
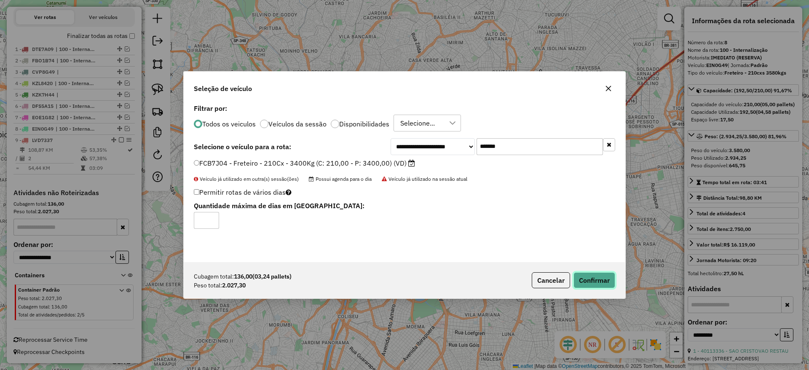
click at [597, 286] on button "Confirmar" at bounding box center [594, 280] width 42 height 16
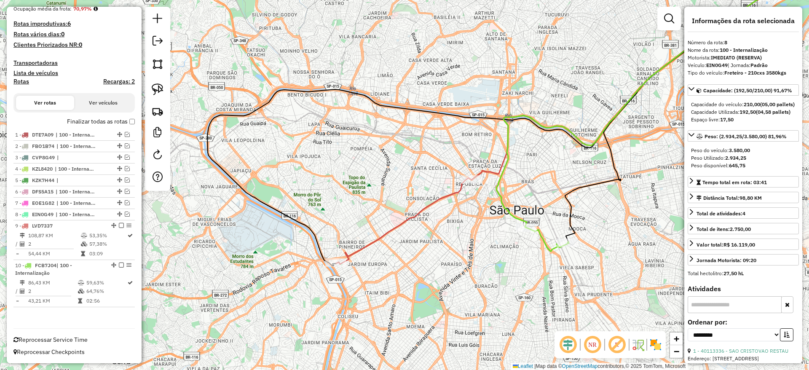
scroll to position [153, 0]
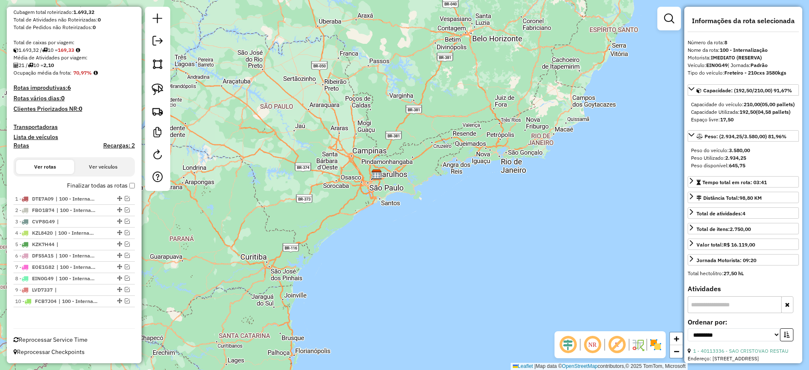
click at [126, 187] on label "Finalizar todas as rotas" at bounding box center [101, 185] width 68 height 9
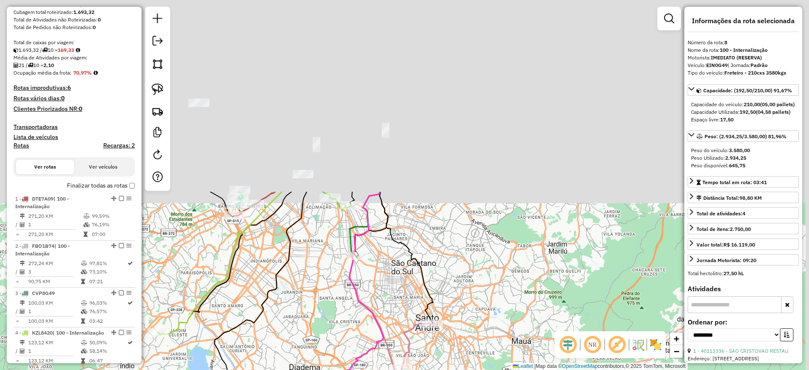
drag, startPoint x: 336, startPoint y: 155, endPoint x: 314, endPoint y: 274, distance: 120.8
click at [314, 274] on div "Janela de atendimento Grade de atendimento Capacidade Transportadoras Veículos …" at bounding box center [404, 185] width 809 height 370
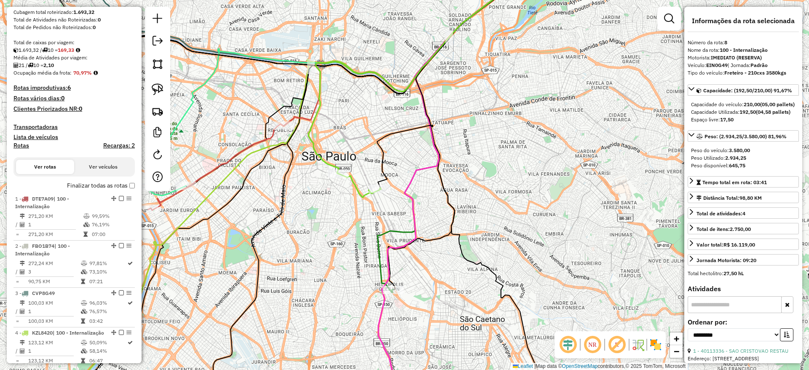
click at [359, 183] on icon at bounding box center [359, 186] width 43 height 24
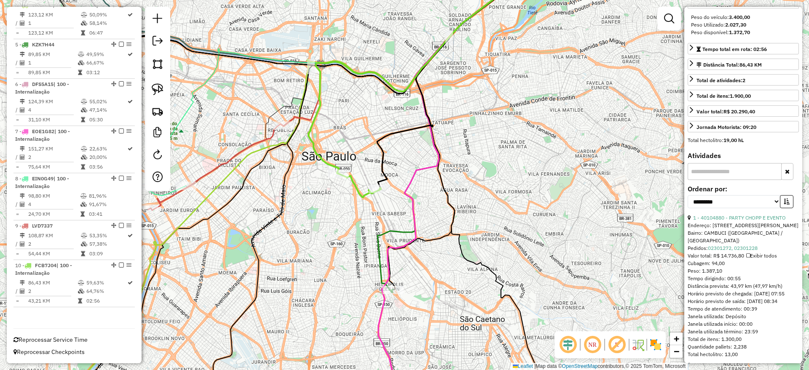
scroll to position [190, 0]
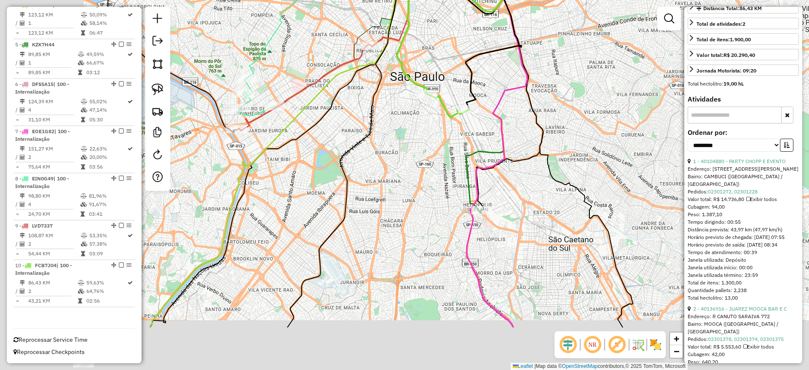
drag, startPoint x: 442, startPoint y: 292, endPoint x: 530, endPoint y: 212, distance: 119.0
click at [530, 212] on div "Janela de atendimento Grade de atendimento Capacidade Transportadoras Veículos …" at bounding box center [404, 185] width 809 height 370
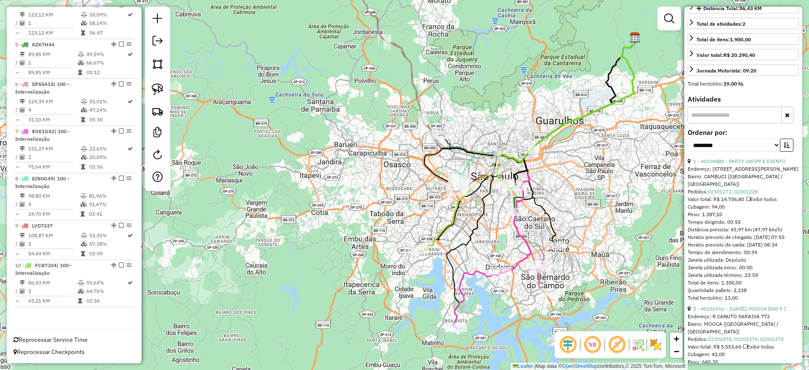
click at [521, 219] on div "Janela de atendimento Grade de atendimento Capacidade Transportadoras Veículos …" at bounding box center [404, 185] width 809 height 370
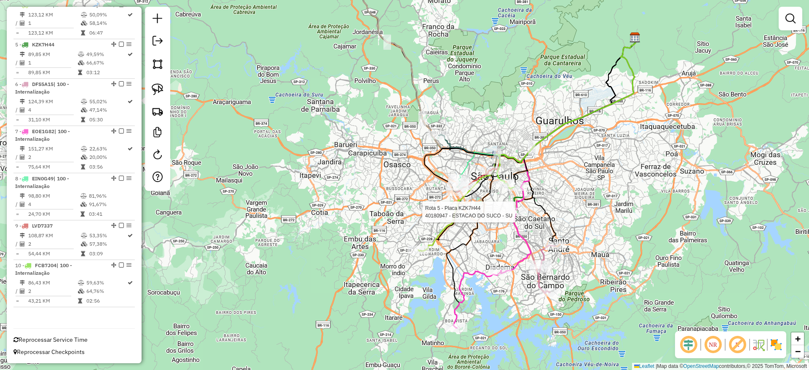
select select "**********"
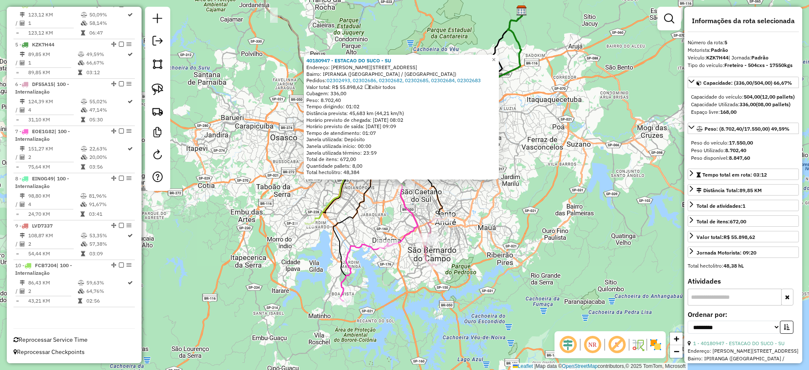
click at [432, 252] on div "40180947 - ESTACAO DO SUCO - SU Endereço: [GEOGRAPHIC_DATA] 2533 Bairro: IPIRAN…" at bounding box center [404, 185] width 809 height 370
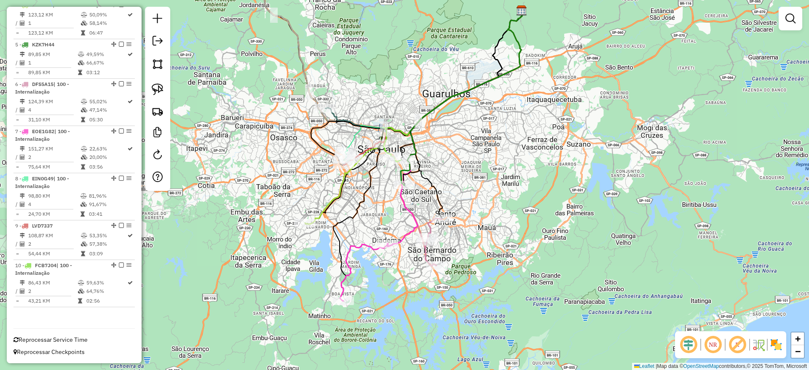
click at [430, 253] on icon at bounding box center [434, 241] width 16 height 47
select select "**********"
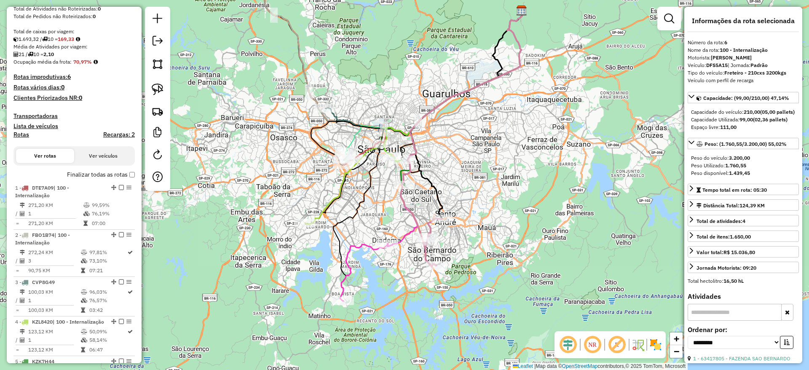
scroll to position [109, 0]
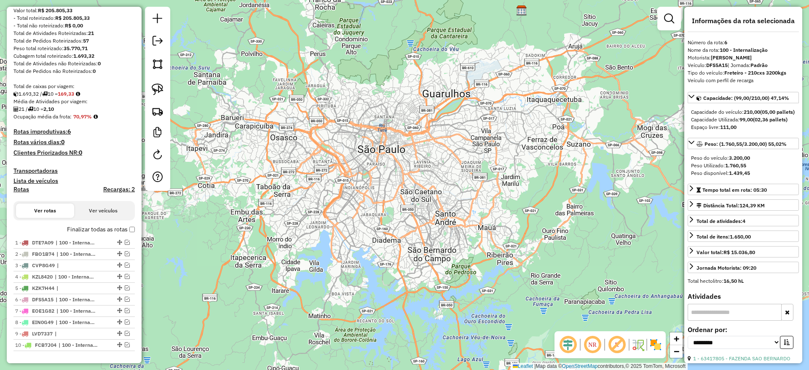
click at [155, 43] on em at bounding box center [158, 41] width 10 height 10
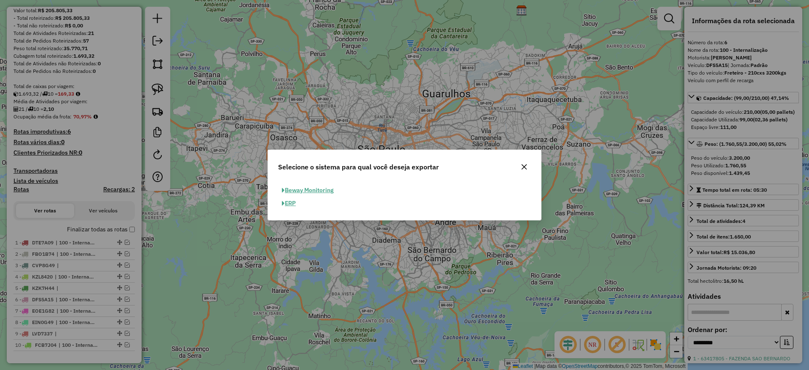
click at [297, 202] on button "ERP" at bounding box center [288, 203] width 21 height 13
select select "**"
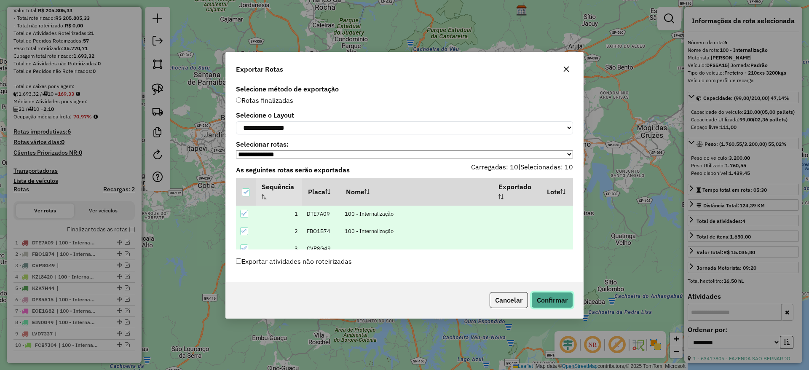
drag, startPoint x: 549, startPoint y: 300, endPoint x: 525, endPoint y: 293, distance: 24.7
click at [549, 300] on button "Confirmar" at bounding box center [552, 300] width 42 height 16
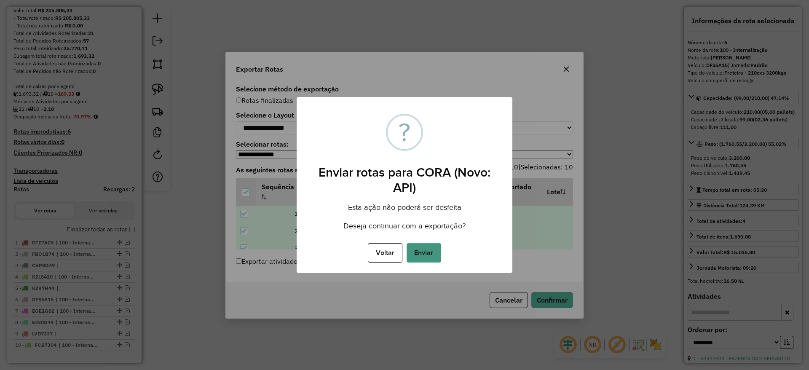
click at [432, 257] on button "Enviar" at bounding box center [424, 252] width 35 height 19
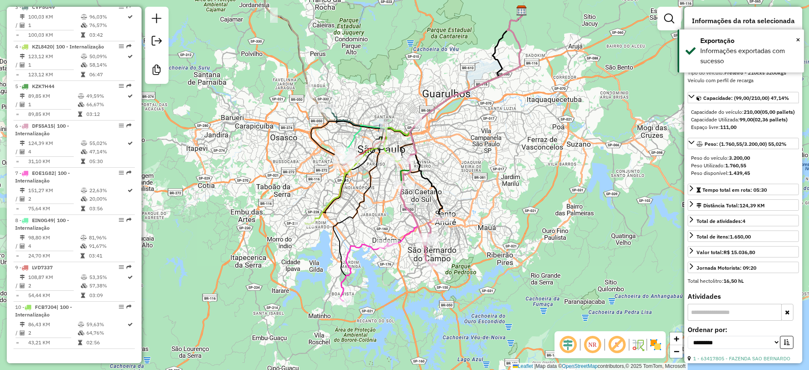
scroll to position [453, 0]
